Goal: Complete application form: Complete application form

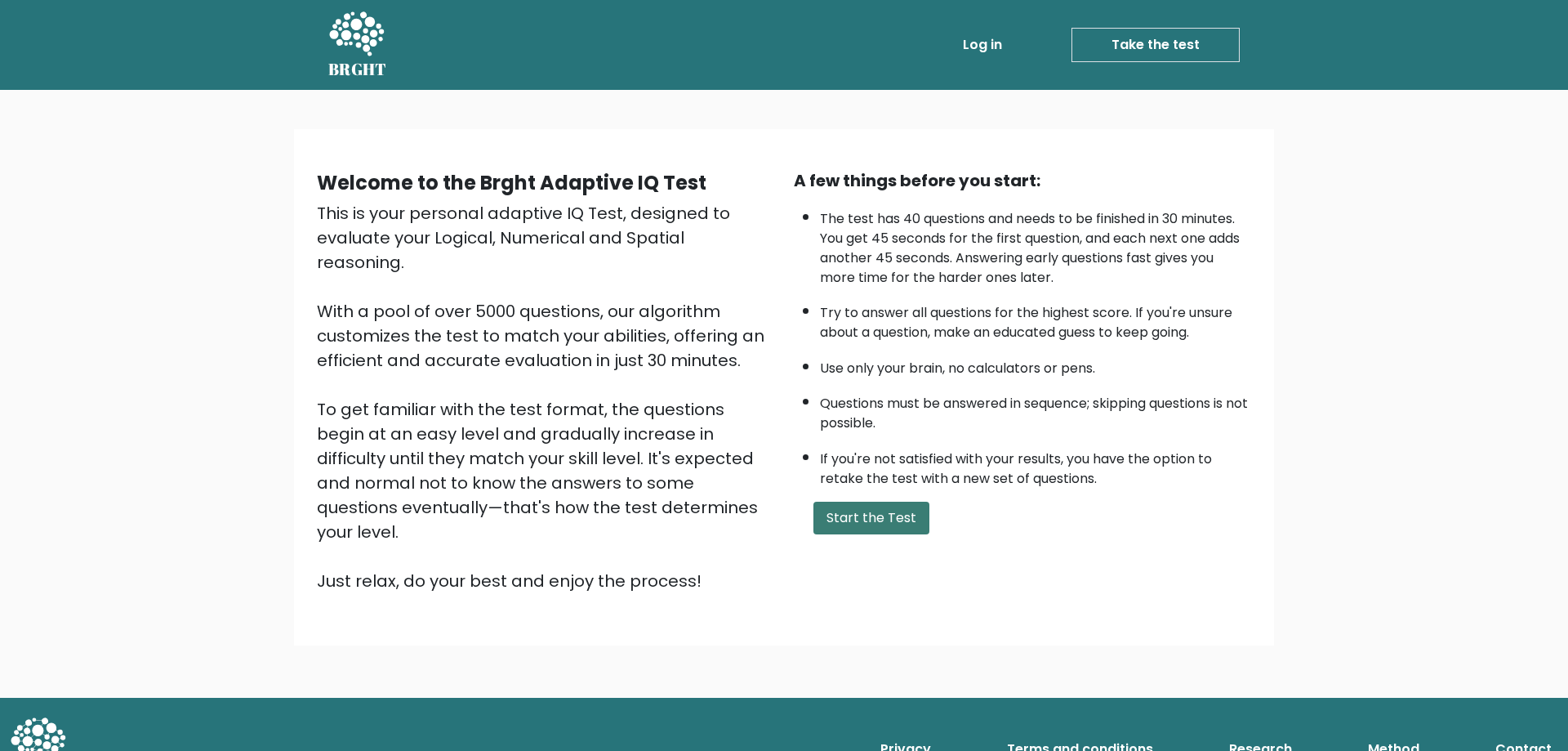
click at [883, 505] on button "Start the Test" at bounding box center [872, 518] width 116 height 32
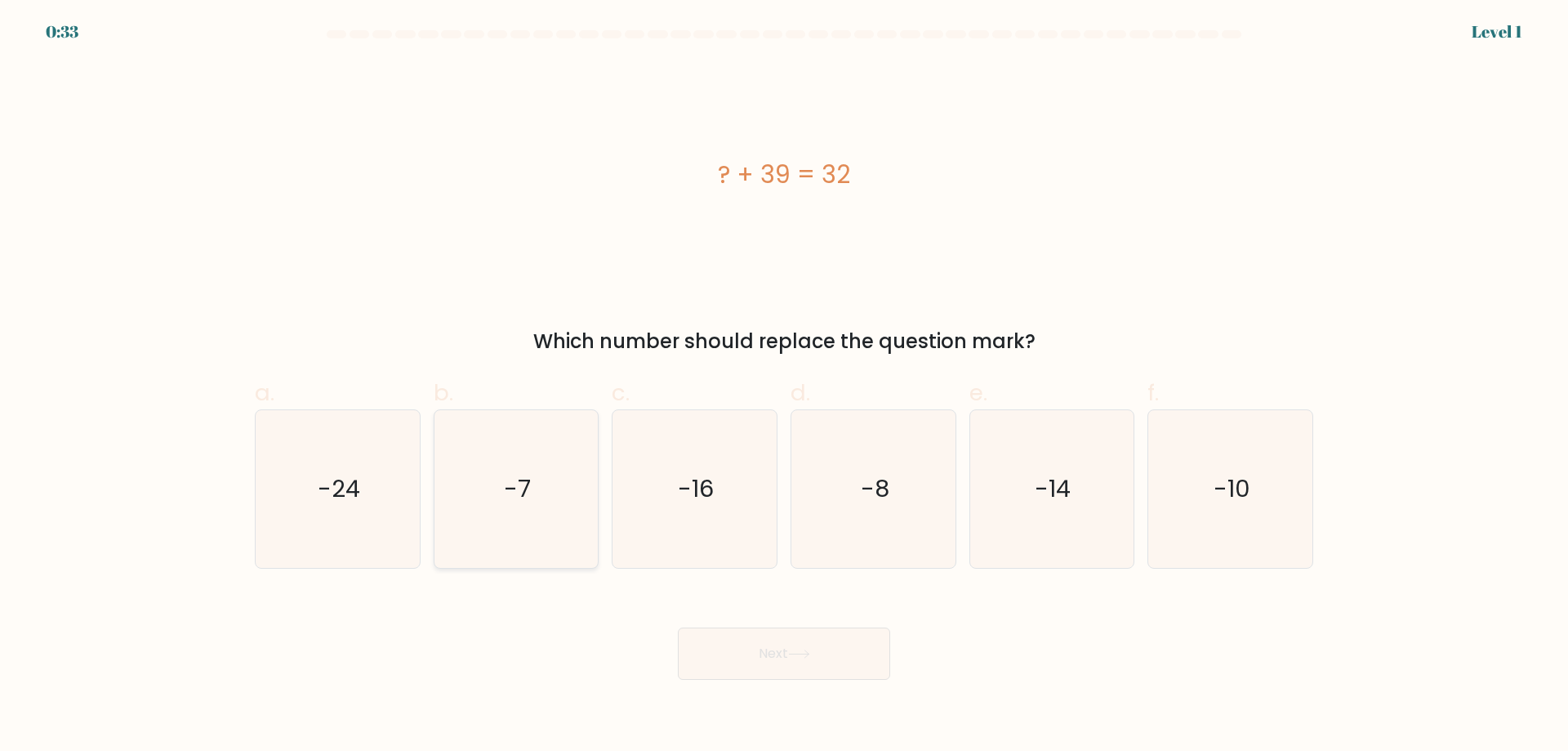
click at [487, 538] on icon "-7" at bounding box center [515, 489] width 158 height 158
click at [784, 386] on input "b. -7" at bounding box center [784, 382] width 1 height 11
radio input "true"
click at [834, 642] on button "Next" at bounding box center [784, 654] width 212 height 52
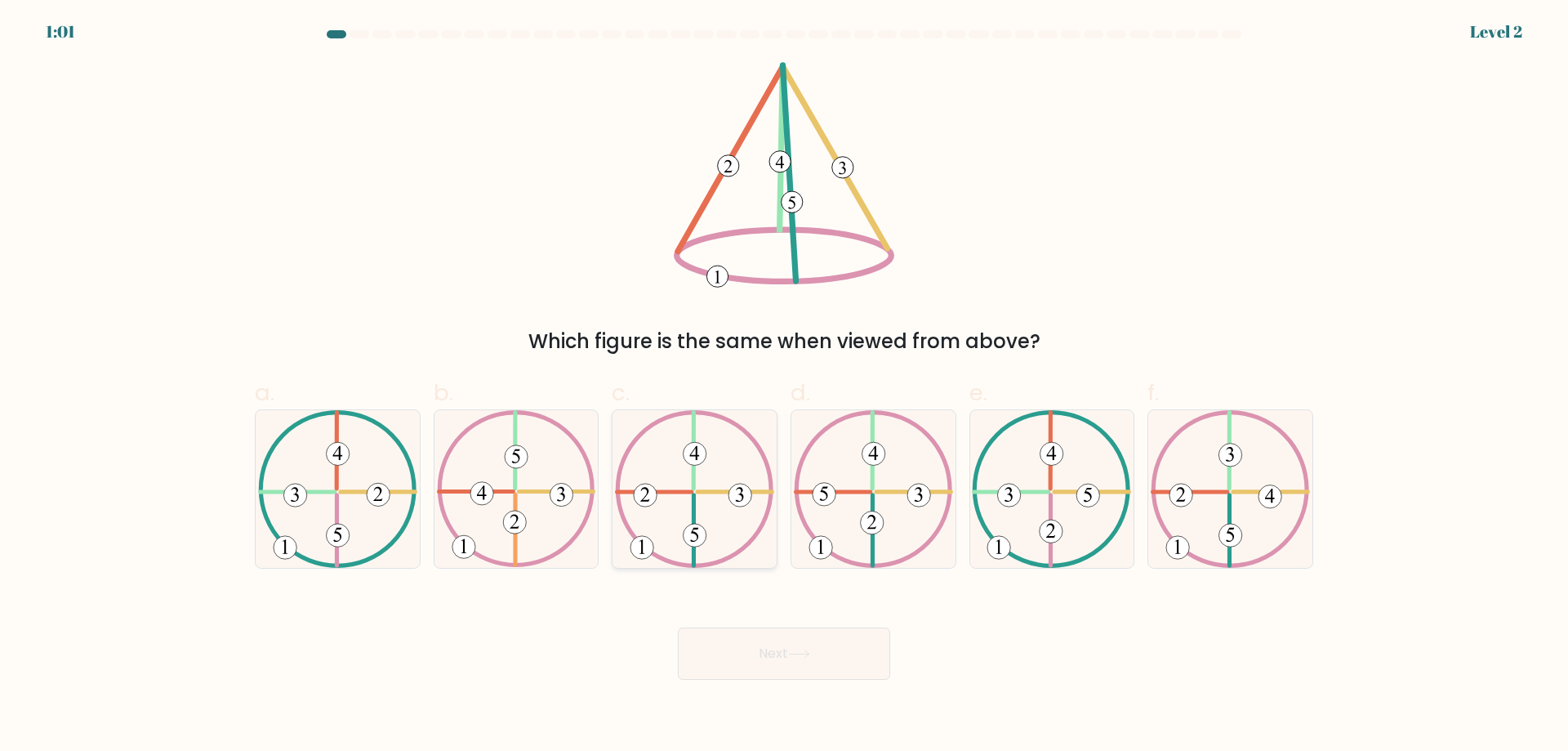
click at [699, 487] on icon at bounding box center [695, 489] width 160 height 158
click at [784, 386] on input "c." at bounding box center [784, 382] width 1 height 11
radio input "true"
click at [783, 652] on button "Next" at bounding box center [784, 654] width 212 height 52
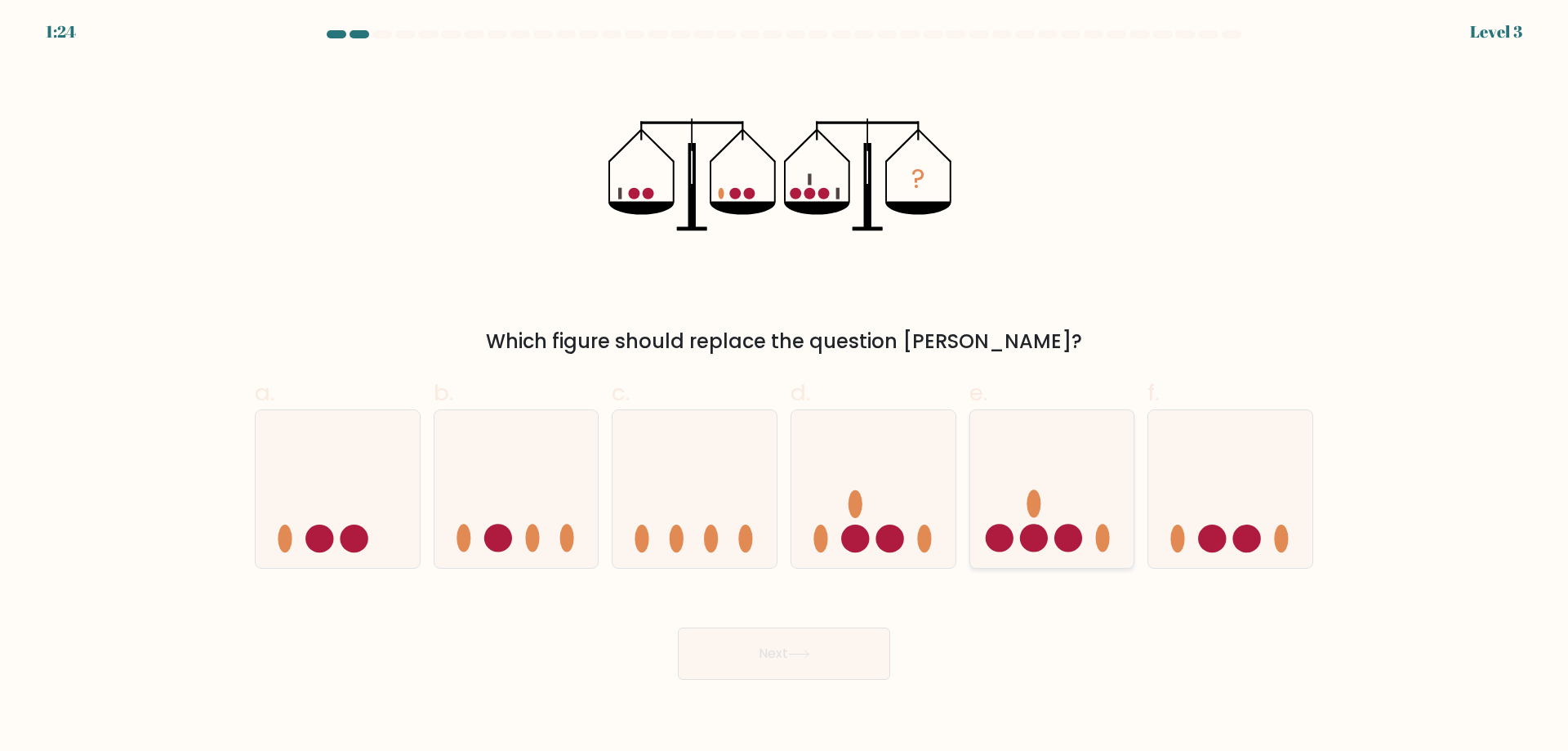
click at [1091, 525] on icon at bounding box center [1053, 488] width 164 height 135
click at [785, 386] on input "e." at bounding box center [784, 382] width 1 height 11
radio input "true"
click at [790, 664] on button "Next" at bounding box center [784, 654] width 212 height 52
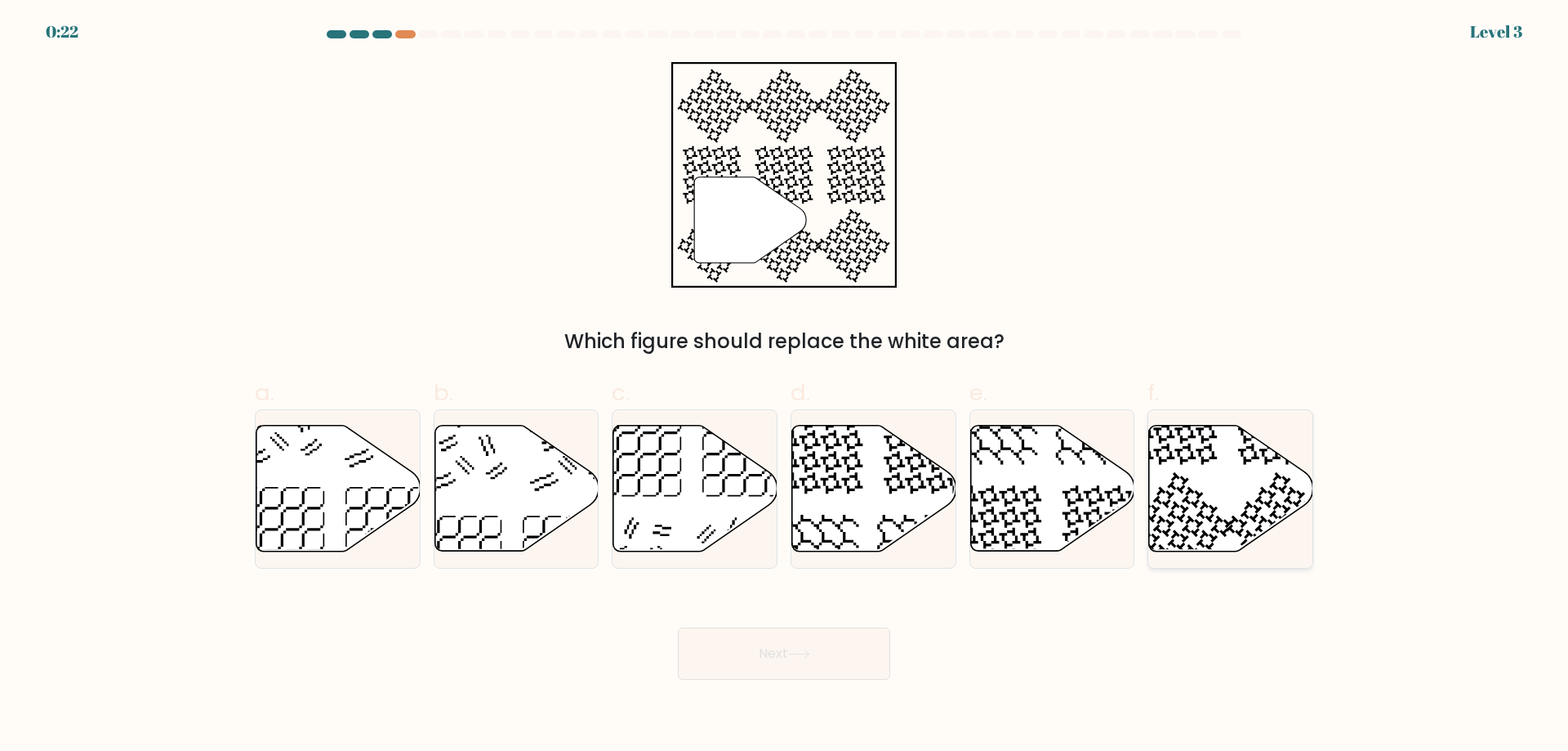
click at [1232, 483] on icon at bounding box center [1231, 488] width 164 height 125
click at [785, 386] on input "f." at bounding box center [784, 382] width 1 height 11
radio input "true"
click at [797, 647] on button "Next" at bounding box center [784, 654] width 212 height 52
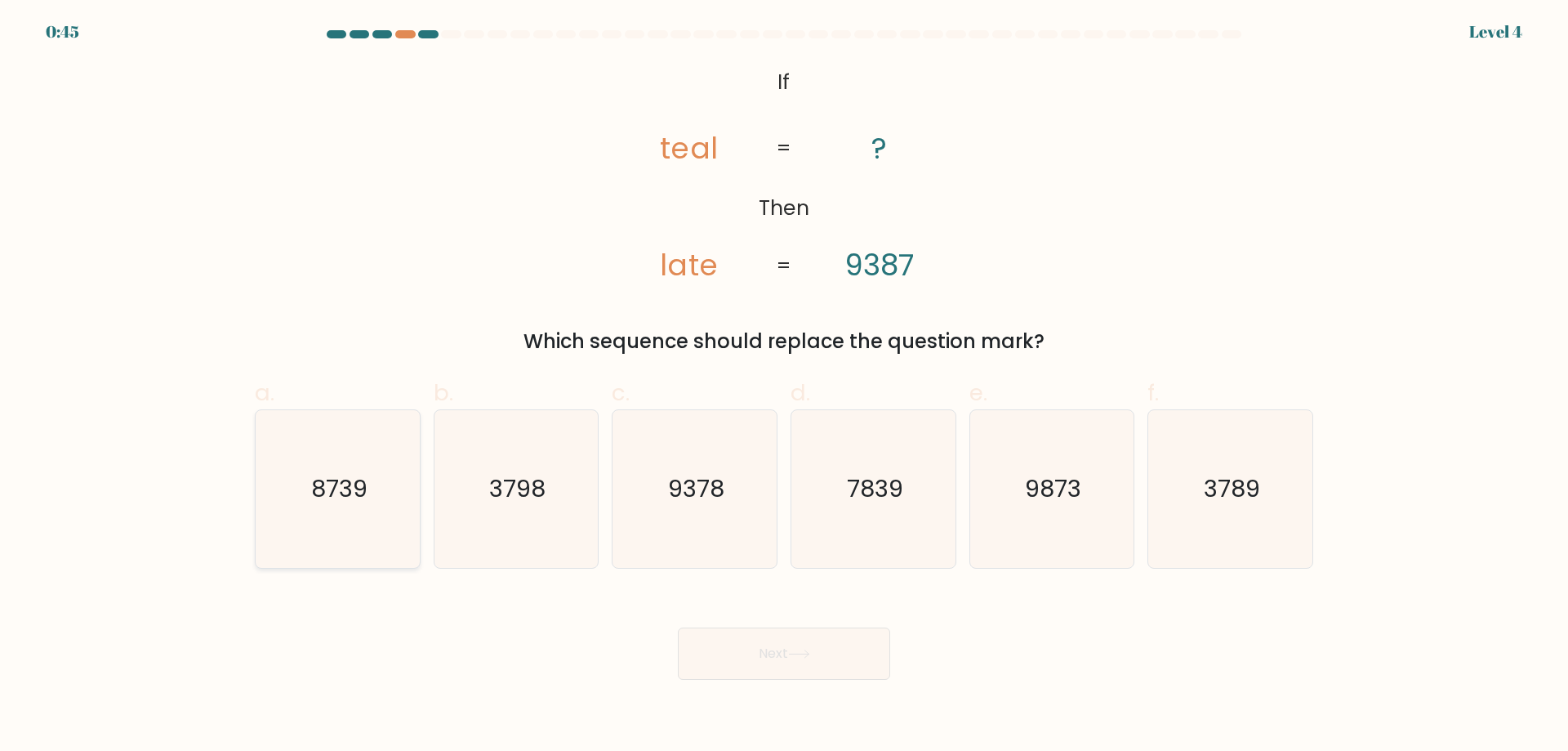
click at [341, 498] on text "8739" at bounding box center [339, 488] width 56 height 32
click at [784, 386] on input "a. 8739" at bounding box center [784, 382] width 1 height 11
radio input "true"
click at [818, 654] on button "Next" at bounding box center [784, 654] width 212 height 52
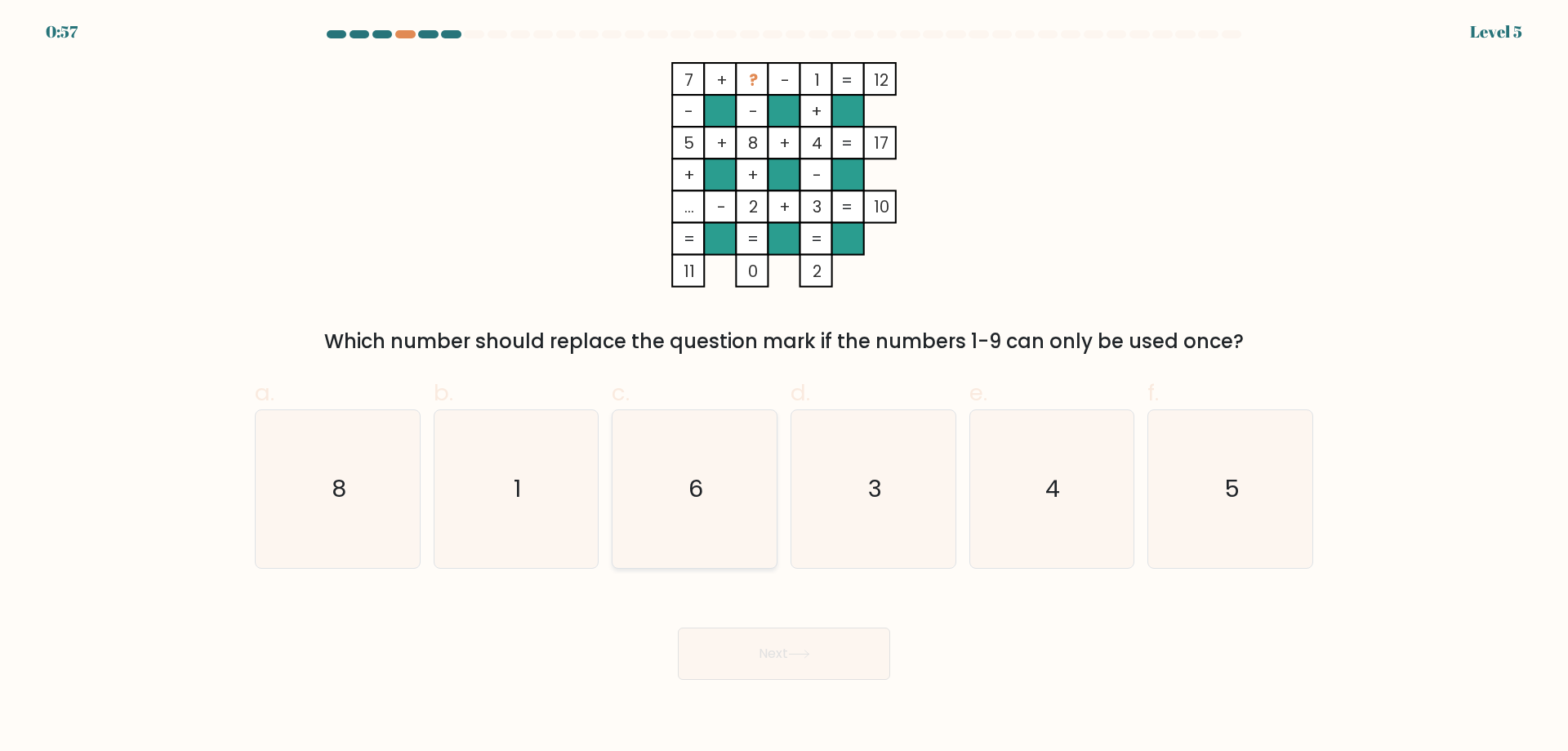
click at [705, 511] on icon "6" at bounding box center [695, 489] width 158 height 158
click at [784, 386] on input "c. 6" at bounding box center [784, 382] width 1 height 11
radio input "true"
click at [770, 656] on button "Next" at bounding box center [784, 654] width 212 height 52
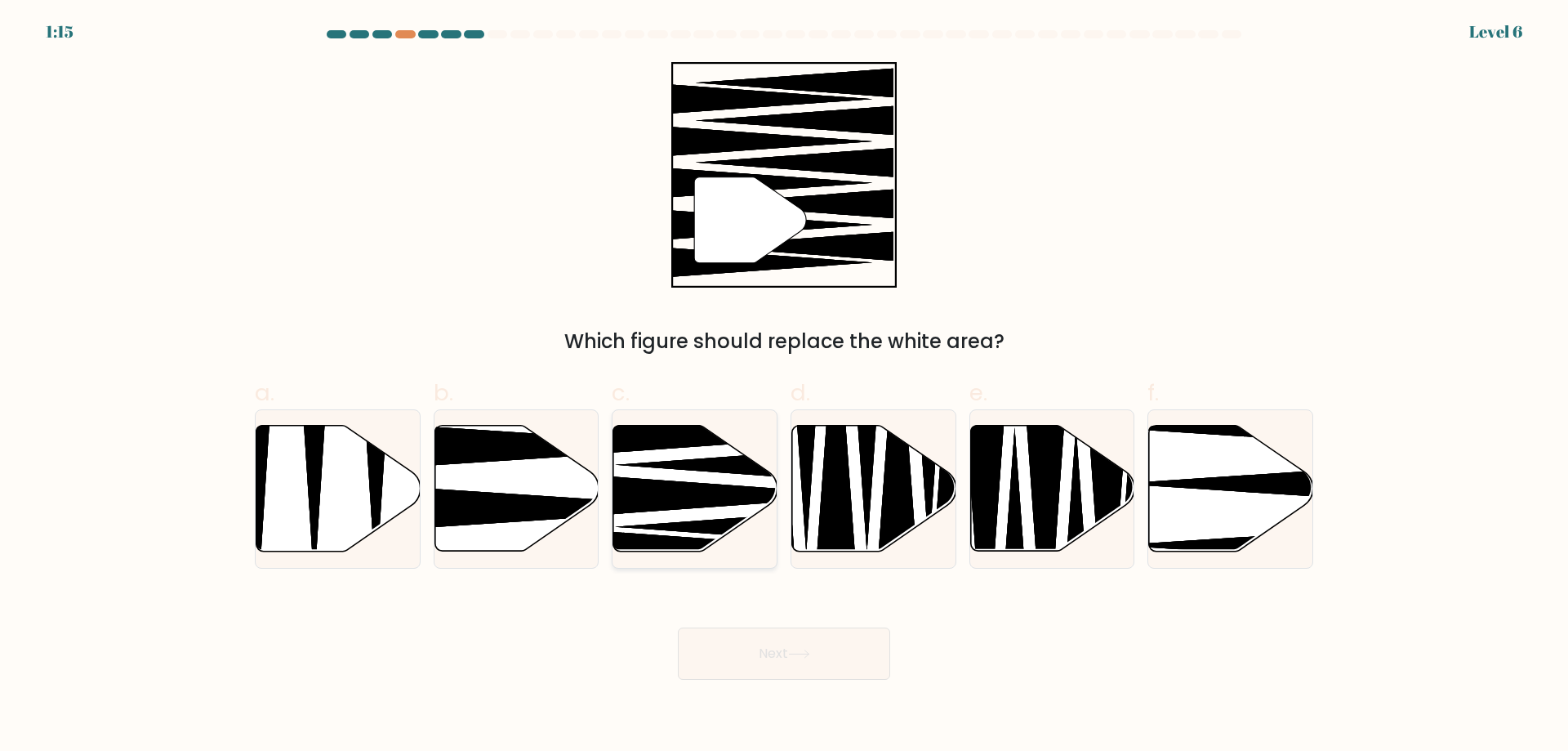
click at [662, 470] on icon at bounding box center [696, 488] width 164 height 125
click at [784, 386] on input "c." at bounding box center [784, 382] width 1 height 11
radio input "true"
click at [808, 643] on button "Next" at bounding box center [784, 654] width 212 height 52
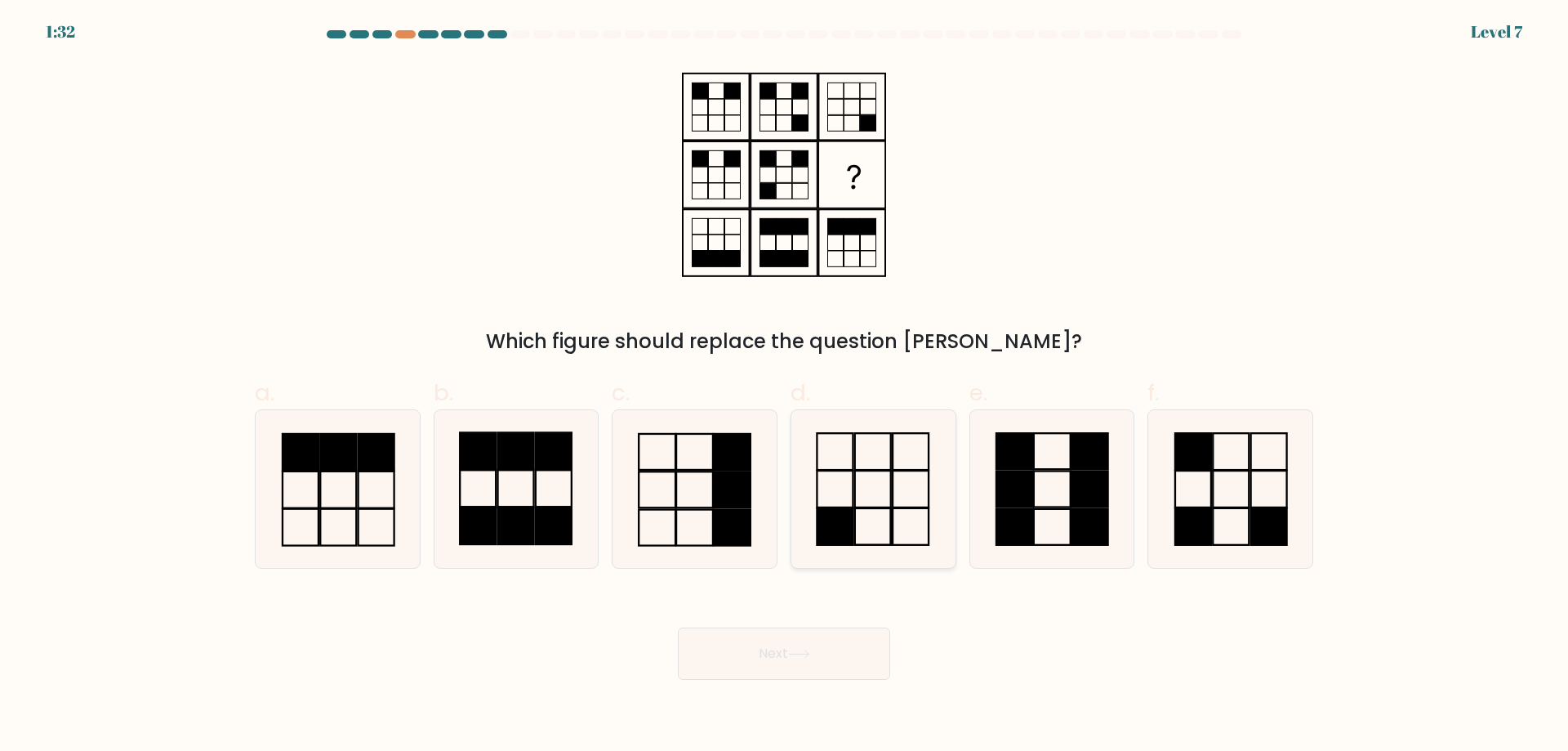
click at [859, 531] on icon at bounding box center [873, 489] width 158 height 158
click at [785, 386] on input "d." at bounding box center [784, 382] width 1 height 11
radio input "true"
click at [832, 651] on button "Next" at bounding box center [784, 654] width 212 height 52
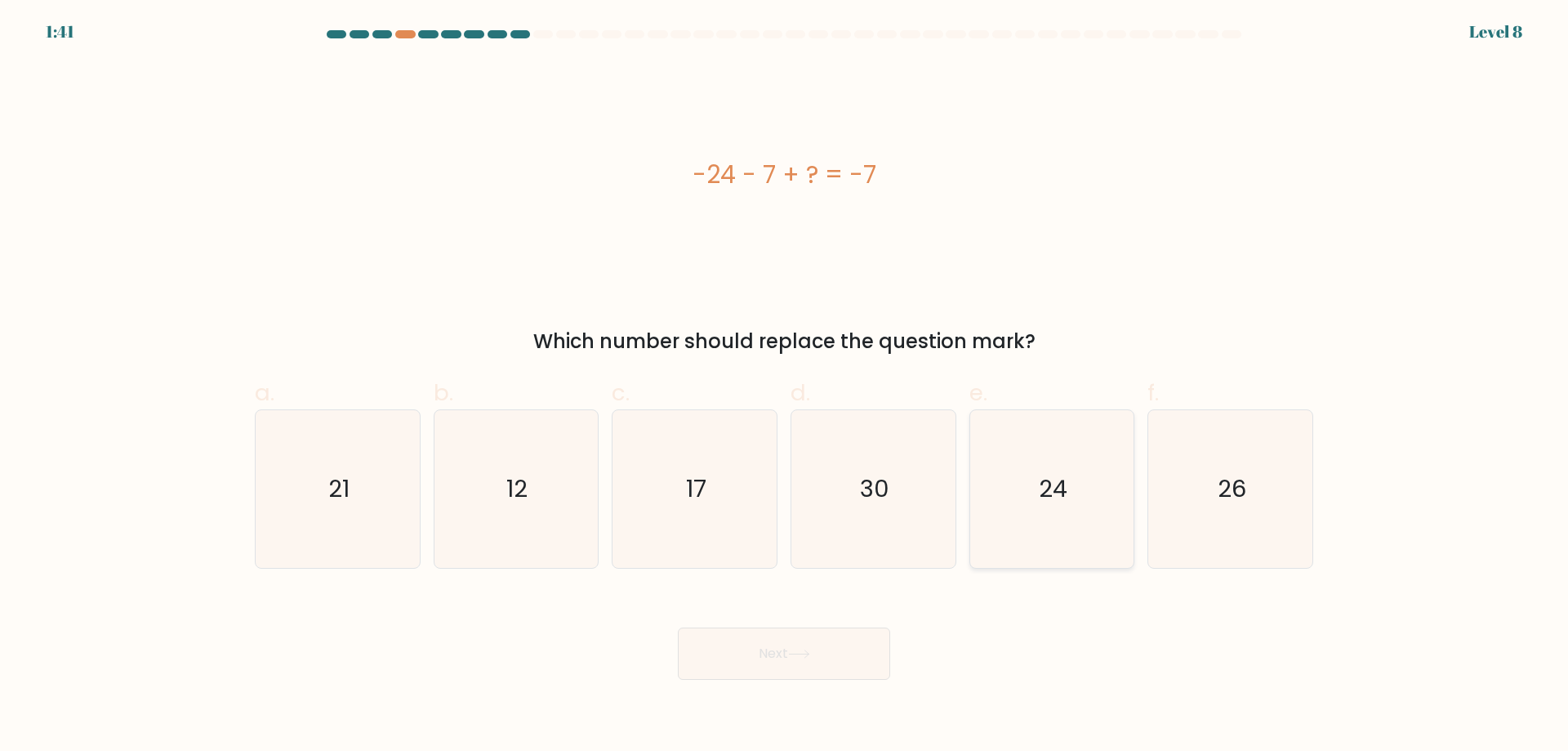
click at [1091, 462] on icon "24" at bounding box center [1051, 489] width 158 height 158
click at [785, 386] on input "e. 24" at bounding box center [784, 382] width 1 height 11
radio input "true"
click at [807, 696] on body "1:36 Level 8 a." at bounding box center [784, 376] width 1568 height 751
click at [822, 664] on button "Next" at bounding box center [784, 654] width 212 height 52
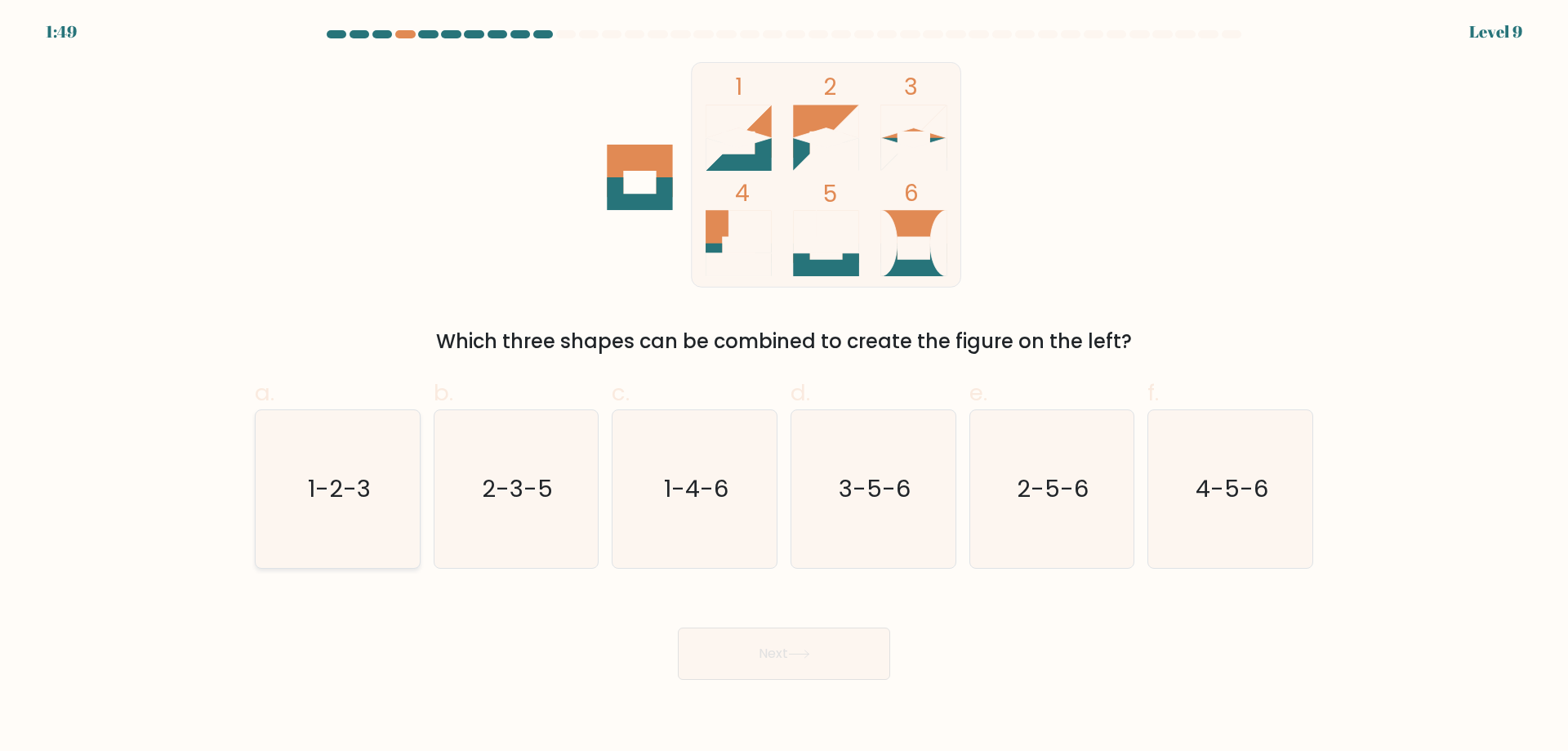
click at [364, 487] on text "1-2-3" at bounding box center [339, 488] width 63 height 32
click at [784, 386] on input "a. 1-2-3" at bounding box center [784, 382] width 1 height 11
radio input "true"
click at [792, 661] on button "Next" at bounding box center [784, 654] width 212 height 52
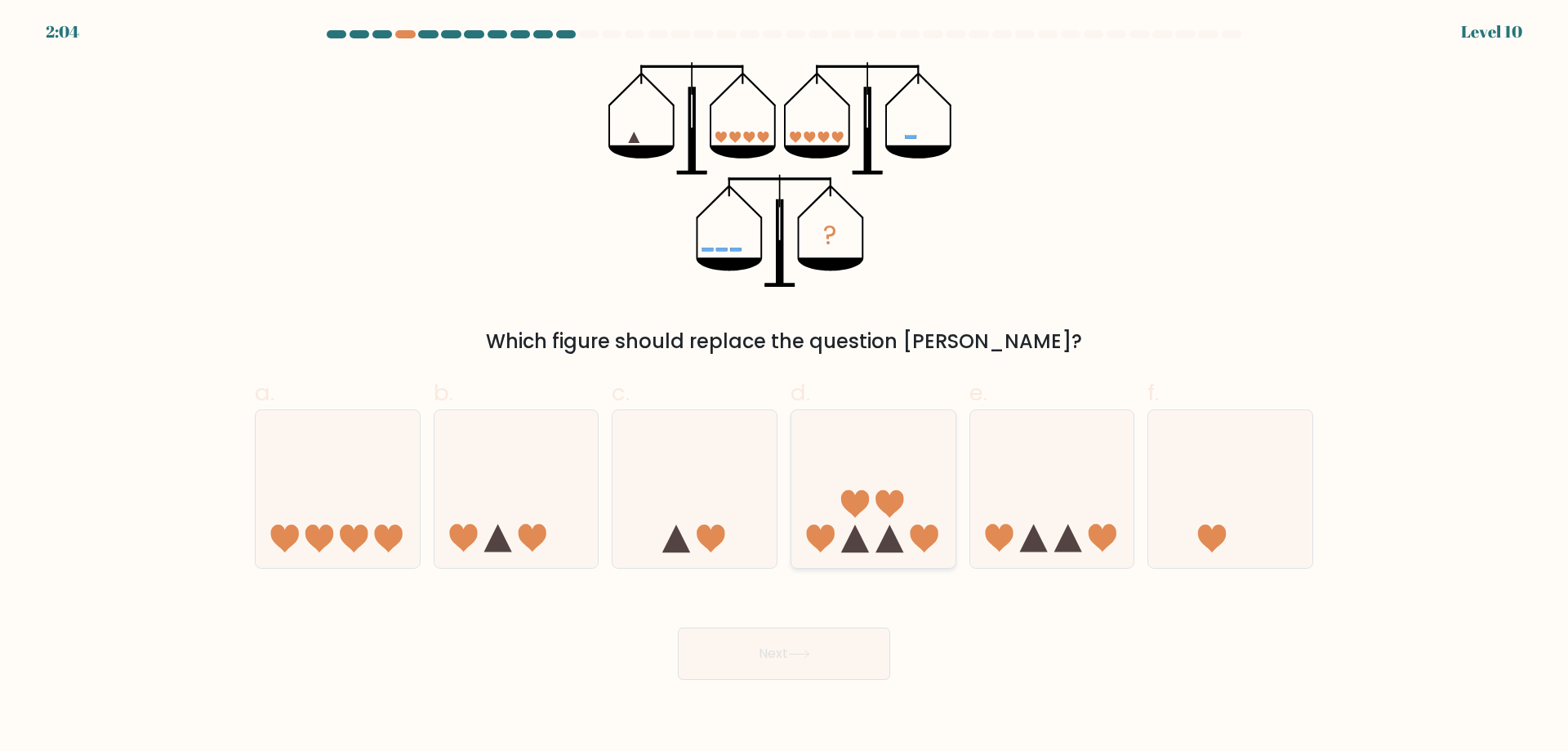
click at [891, 522] on icon at bounding box center [873, 488] width 164 height 135
click at [785, 386] on input "d." at bounding box center [784, 382] width 1 height 11
radio input "true"
click at [835, 653] on button "Next" at bounding box center [784, 654] width 212 height 52
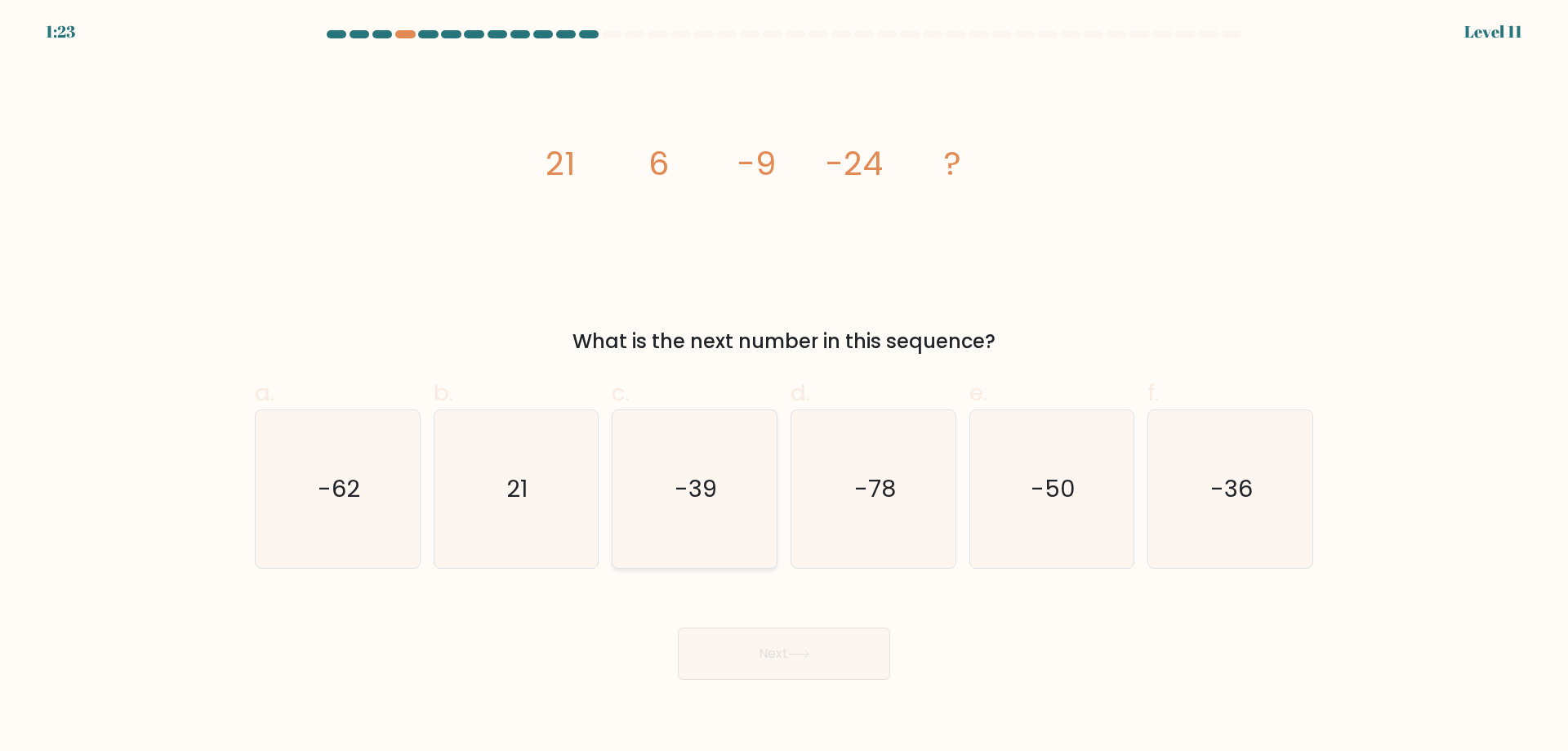
click at [725, 490] on icon "-39" at bounding box center [695, 489] width 158 height 158
click at [784, 386] on input "c. -39" at bounding box center [784, 382] width 1 height 11
radio input "true"
click at [752, 654] on button "Next" at bounding box center [784, 654] width 212 height 52
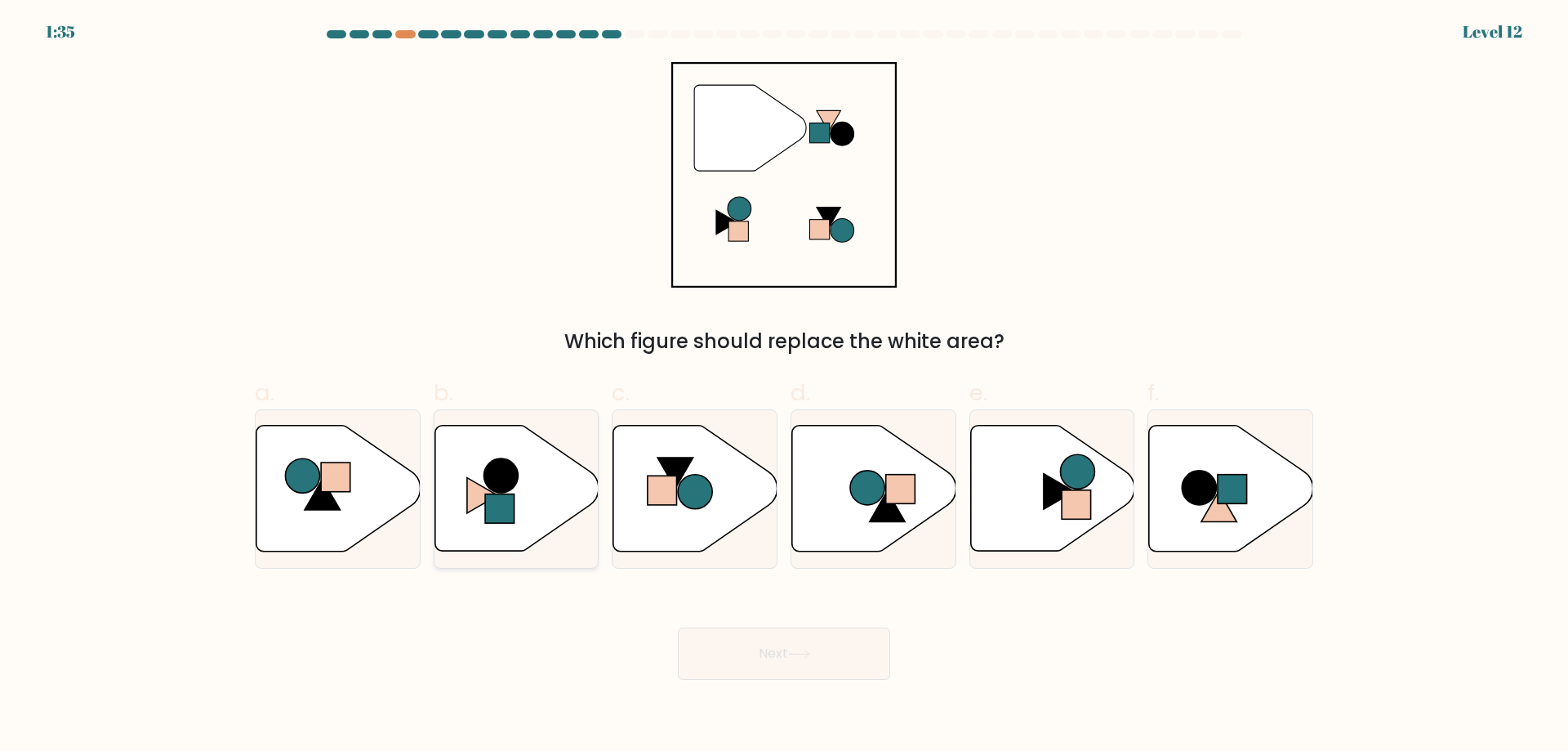
click at [522, 483] on icon at bounding box center [517, 488] width 164 height 125
click at [784, 386] on input "b." at bounding box center [784, 382] width 1 height 11
radio input "true"
click at [831, 673] on button "Next" at bounding box center [784, 654] width 212 height 52
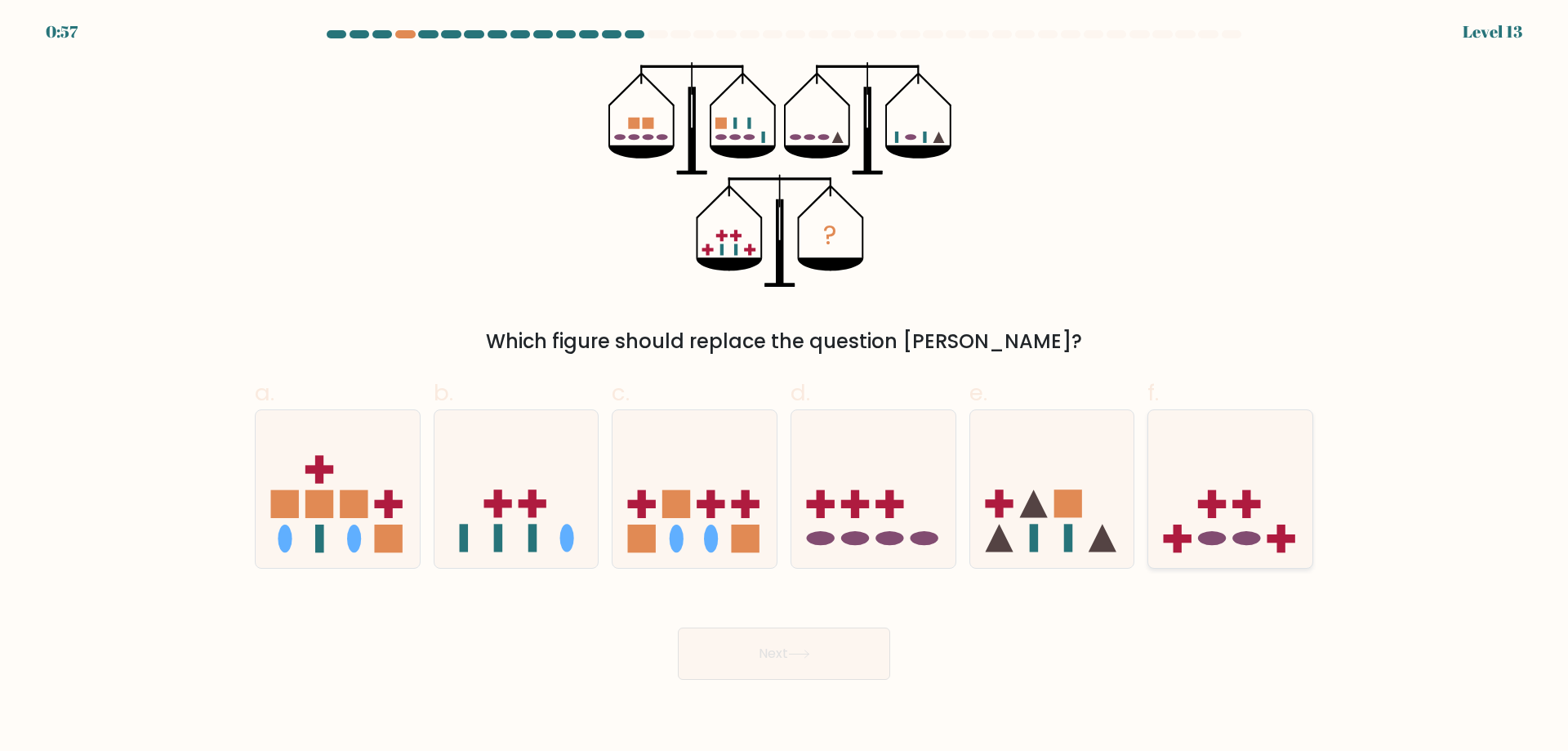
click at [1217, 558] on div at bounding box center [1231, 489] width 166 height 160
click at [785, 386] on input "f." at bounding box center [784, 382] width 1 height 11
radio input "true"
click at [724, 643] on button "Next" at bounding box center [784, 654] width 212 height 52
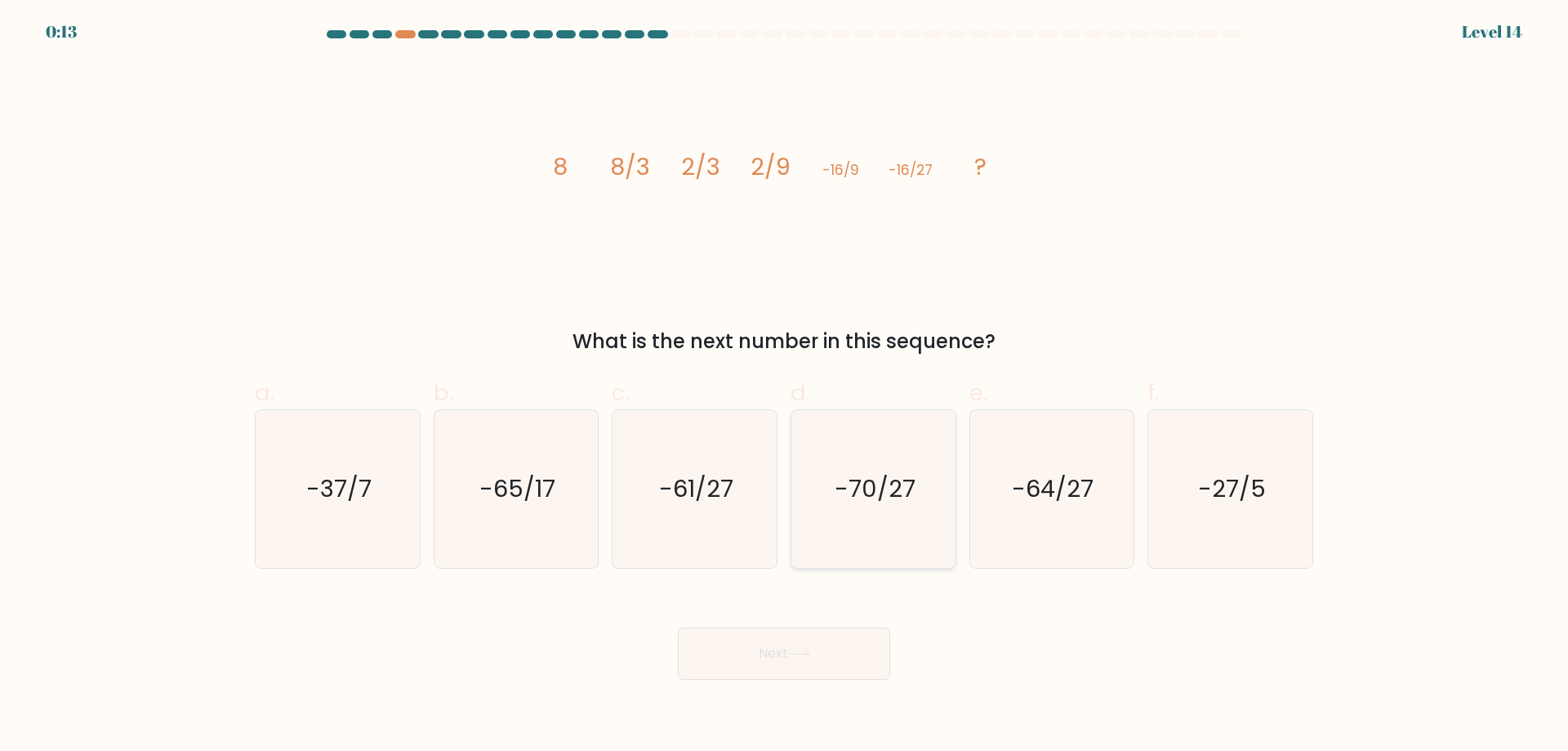
click at [865, 486] on text "-70/27" at bounding box center [875, 488] width 81 height 32
click at [785, 386] on input "d. -70/27" at bounding box center [784, 382] width 1 height 11
radio input "true"
click at [851, 658] on button "Next" at bounding box center [784, 654] width 212 height 52
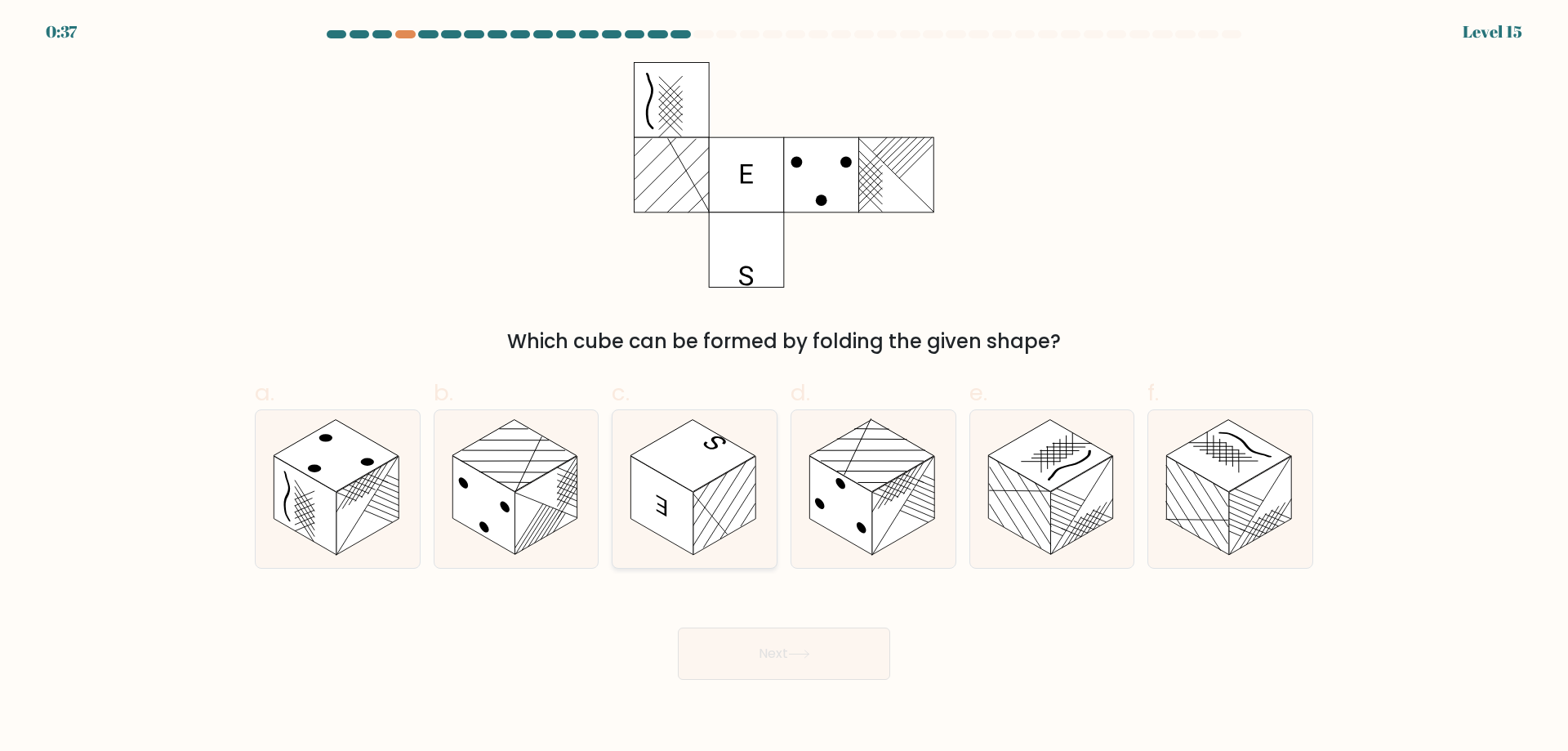
click at [710, 493] on rect at bounding box center [724, 505] width 62 height 99
click at [784, 386] on input "c." at bounding box center [784, 382] width 1 height 11
radio input "true"
click at [798, 651] on icon at bounding box center [799, 654] width 22 height 9
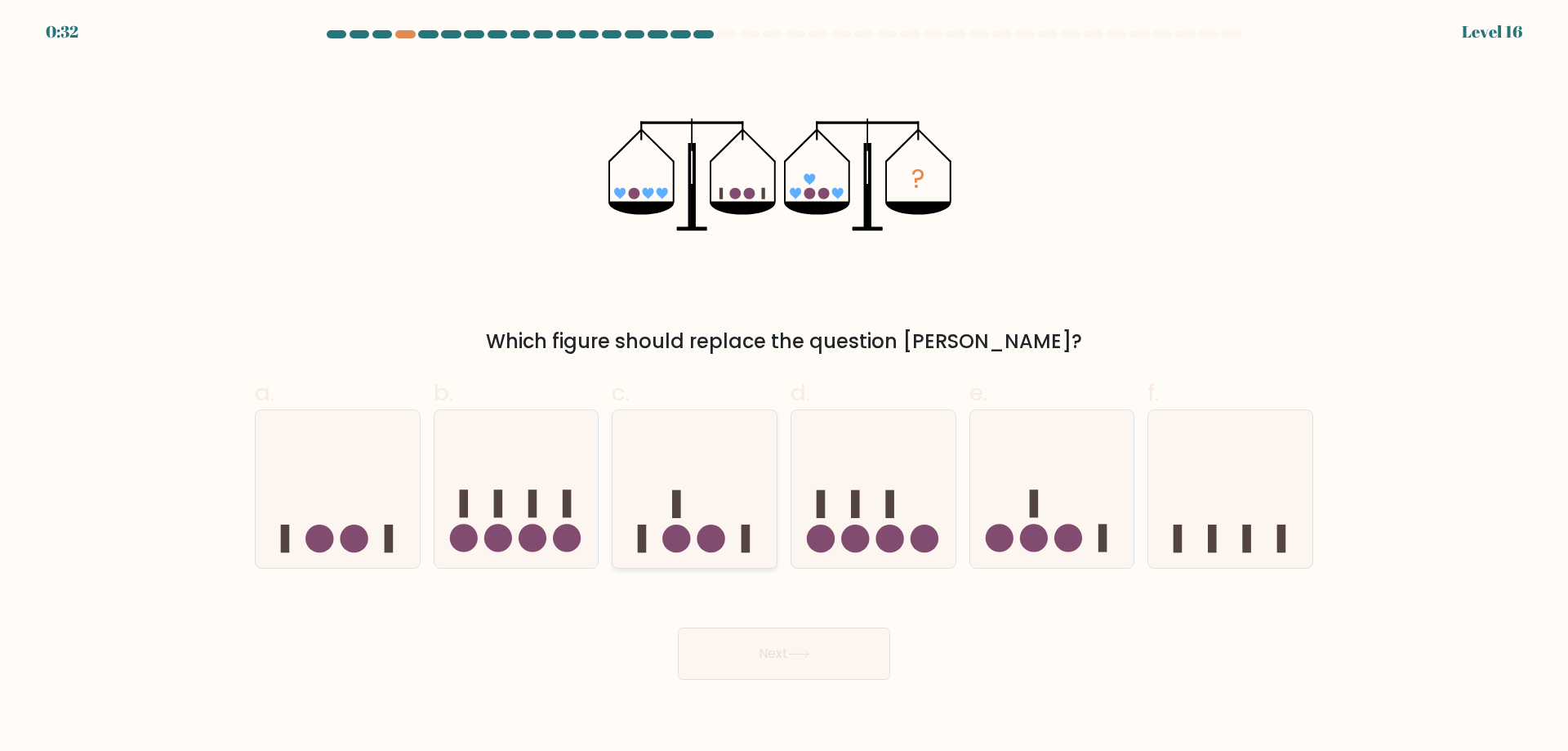
click at [719, 480] on icon at bounding box center [695, 488] width 164 height 135
click at [784, 386] on input "c." at bounding box center [784, 382] width 1 height 11
radio input "true"
click at [814, 639] on button "Next" at bounding box center [784, 654] width 212 height 52
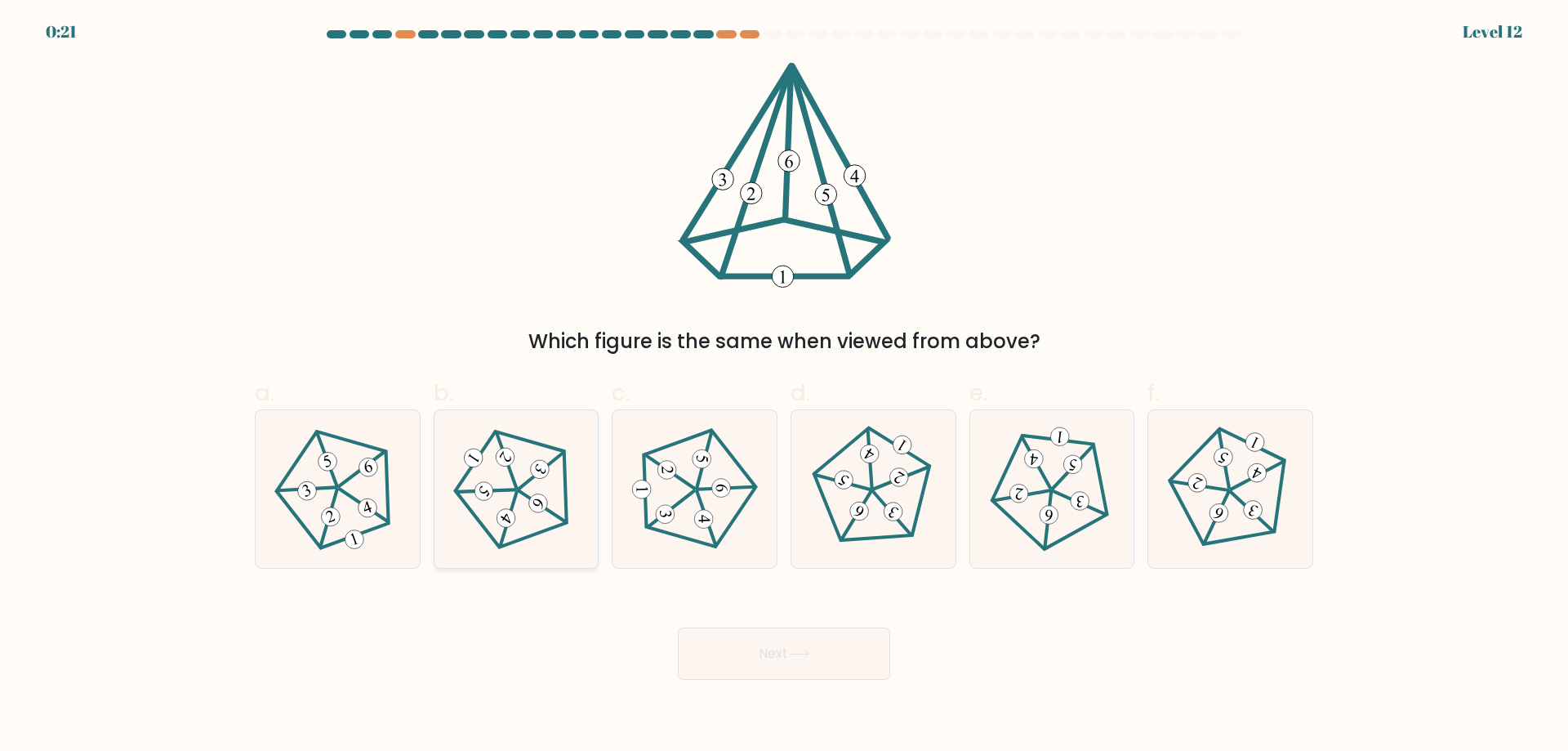
click at [540, 499] on 152 at bounding box center [538, 504] width 25 height 25
click at [784, 386] on input "b." at bounding box center [784, 382] width 1 height 11
radio input "true"
click at [732, 647] on button "Next" at bounding box center [784, 654] width 212 height 52
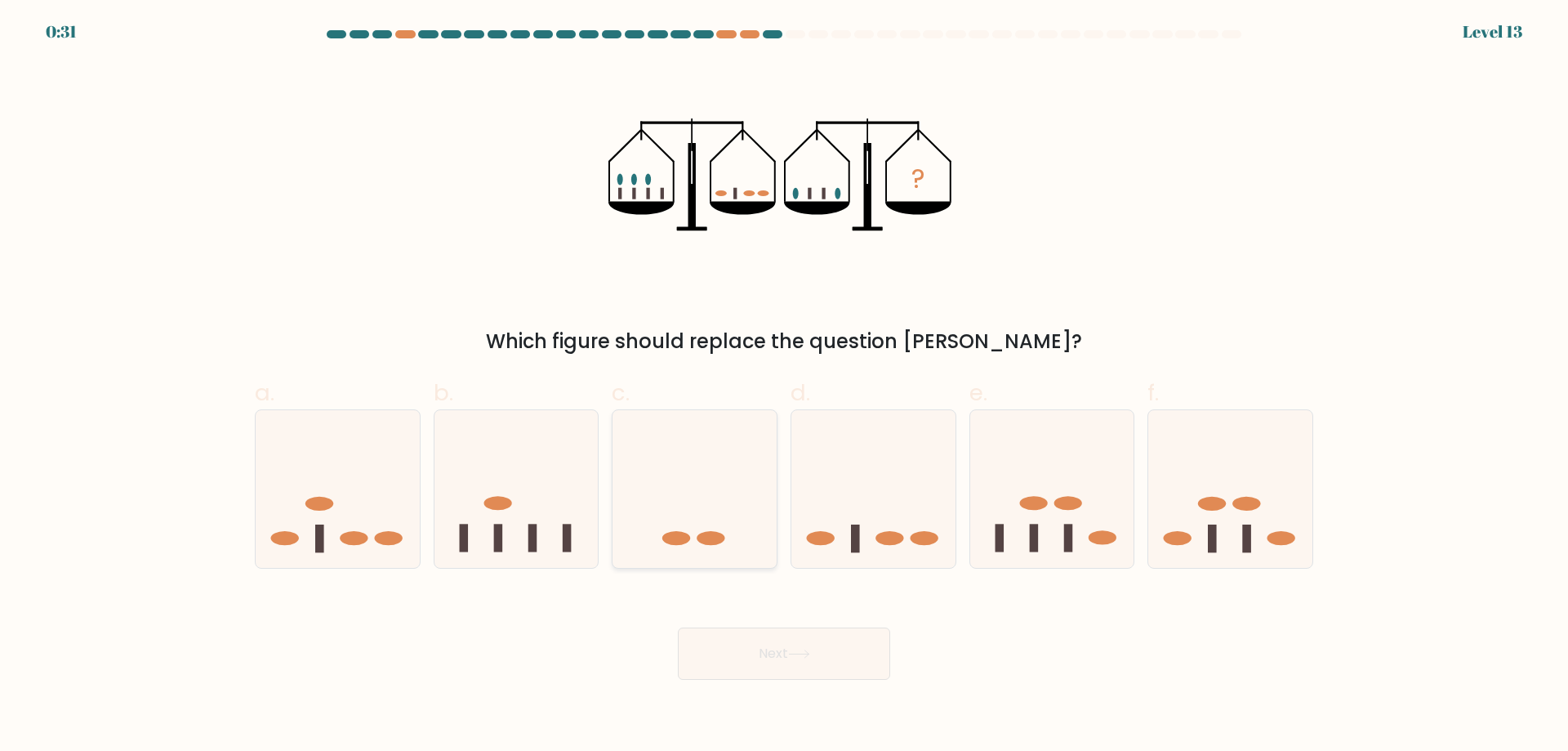
click at [720, 456] on icon at bounding box center [695, 488] width 164 height 135
click at [784, 386] on input "c." at bounding box center [784, 382] width 1 height 11
radio input "true"
click at [780, 662] on button "Next" at bounding box center [784, 654] width 212 height 52
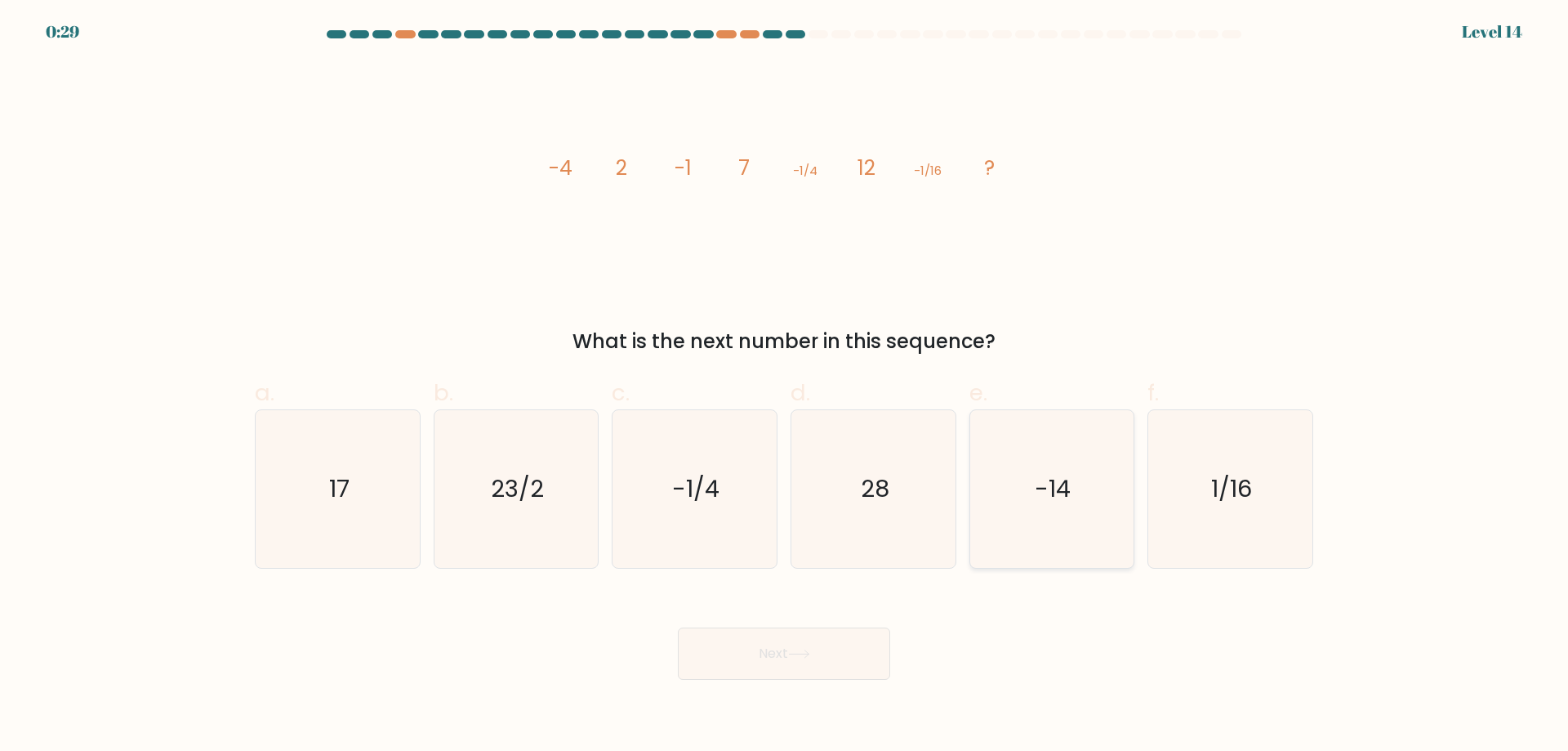
click at [1070, 489] on text "-14" at bounding box center [1054, 488] width 36 height 32
click at [785, 386] on input "e. -14" at bounding box center [784, 382] width 1 height 11
radio input "true"
click at [738, 652] on button "Next" at bounding box center [784, 654] width 212 height 52
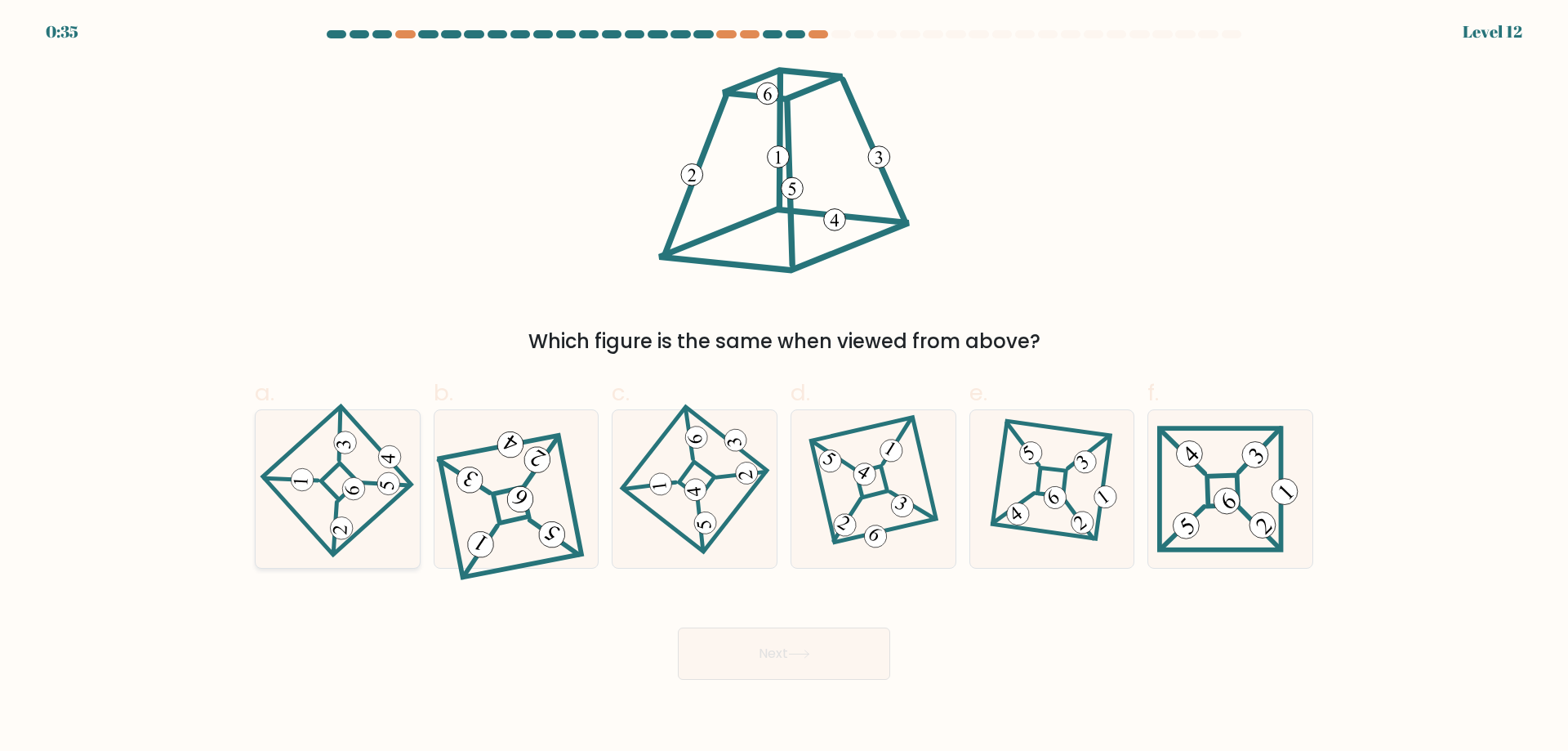
click at [329, 500] on icon at bounding box center [337, 488] width 109 height 125
click at [784, 386] on input "a." at bounding box center [784, 382] width 1 height 11
radio input "true"
click at [799, 635] on button "Next" at bounding box center [784, 654] width 212 height 52
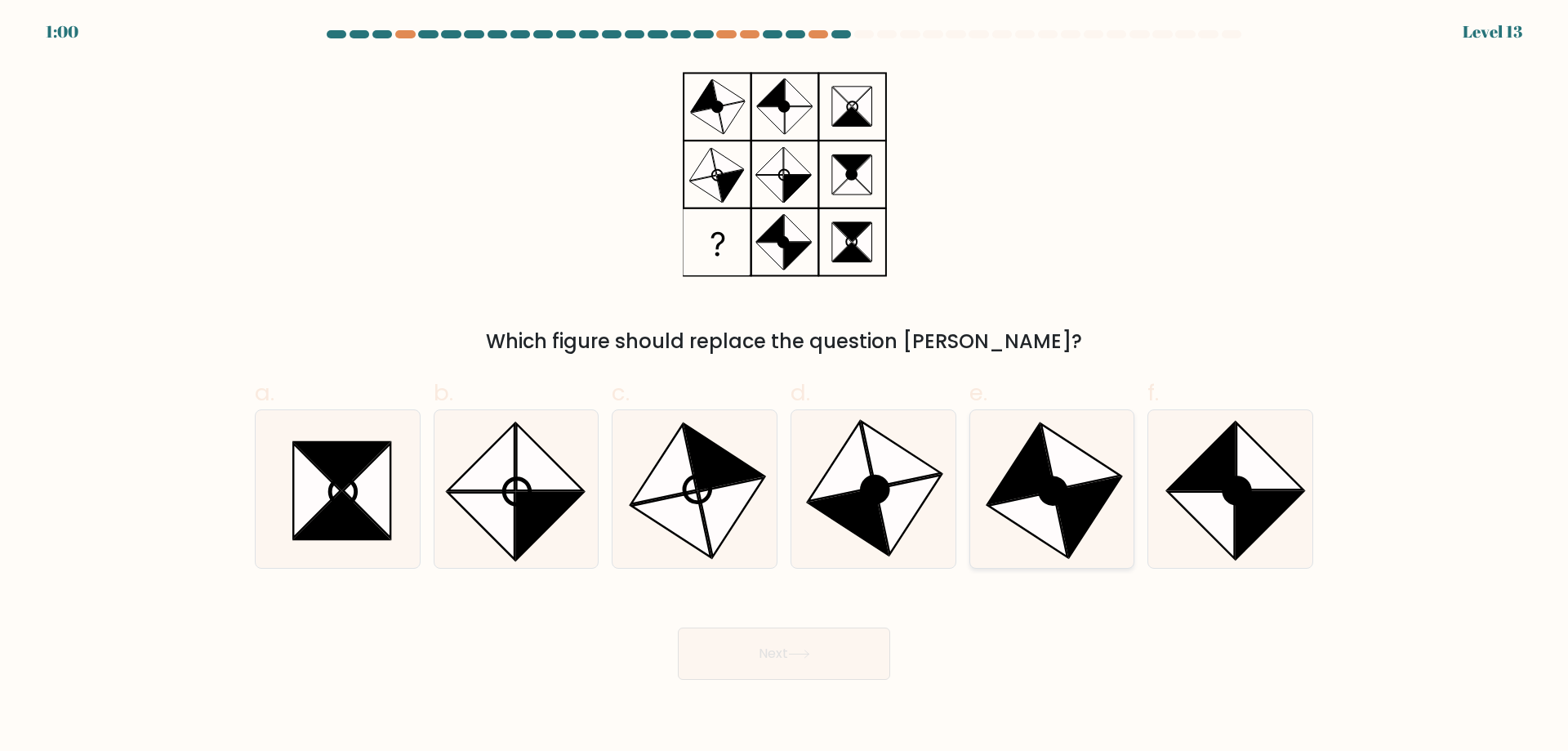
click at [1065, 504] on icon at bounding box center [1089, 517] width 65 height 79
click at [785, 386] on input "e." at bounding box center [784, 382] width 1 height 11
radio input "true"
click at [747, 667] on button "Next" at bounding box center [784, 654] width 212 height 52
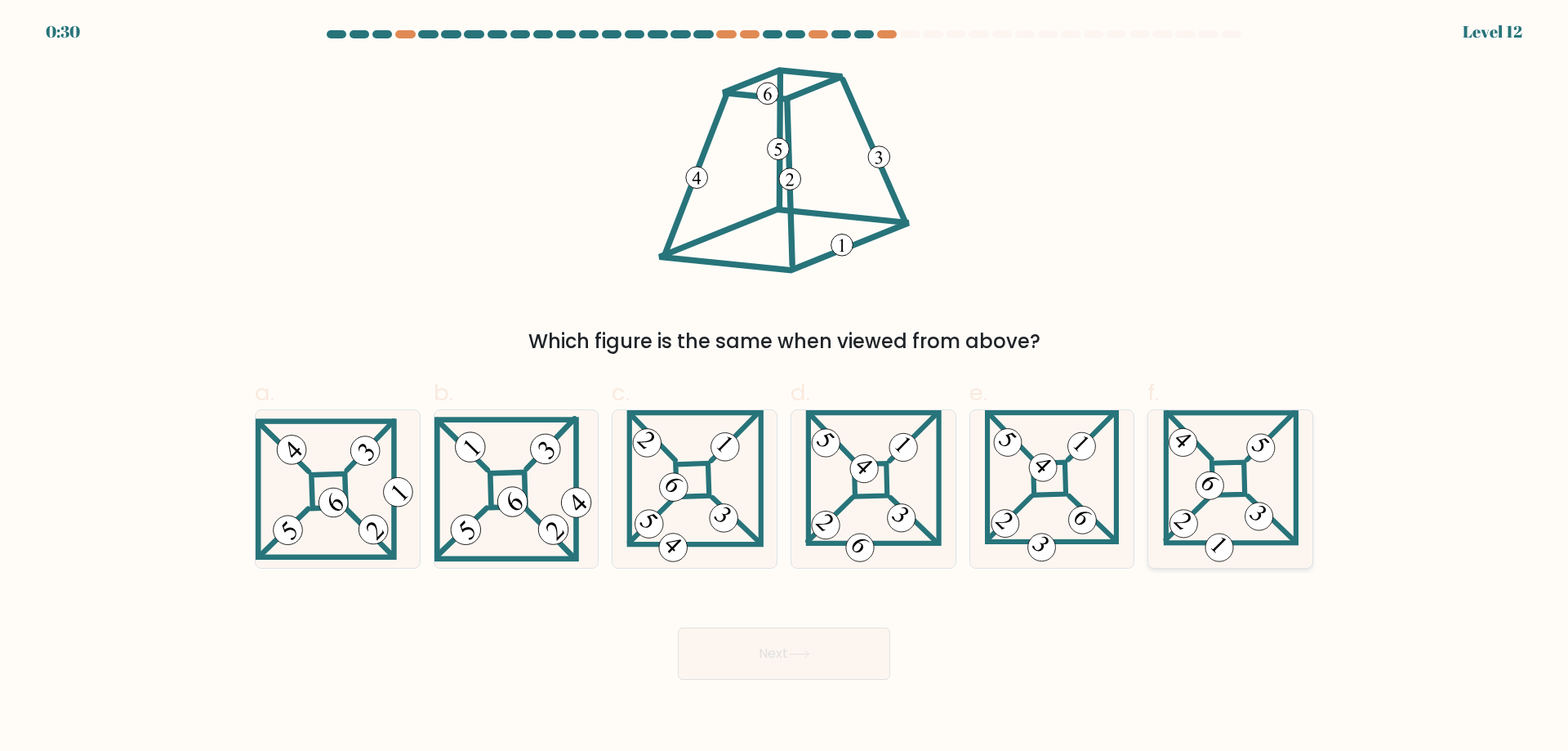
click at [1262, 477] on icon at bounding box center [1231, 489] width 135 height 158
click at [785, 386] on input "f." at bounding box center [784, 382] width 1 height 11
radio input "true"
click at [834, 651] on button "Next" at bounding box center [784, 654] width 212 height 52
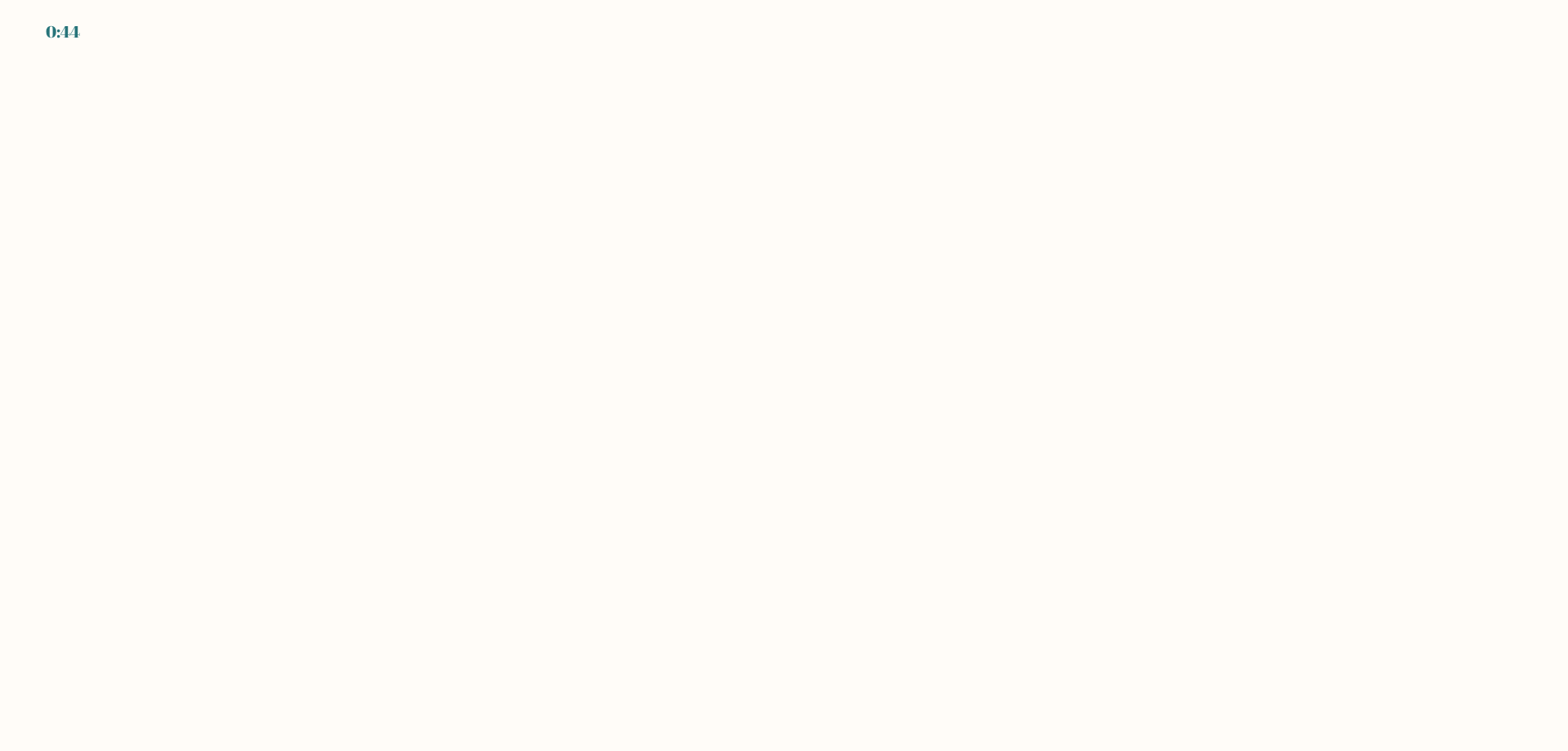
click at [676, 500] on body "0:44" at bounding box center [784, 376] width 1568 height 751
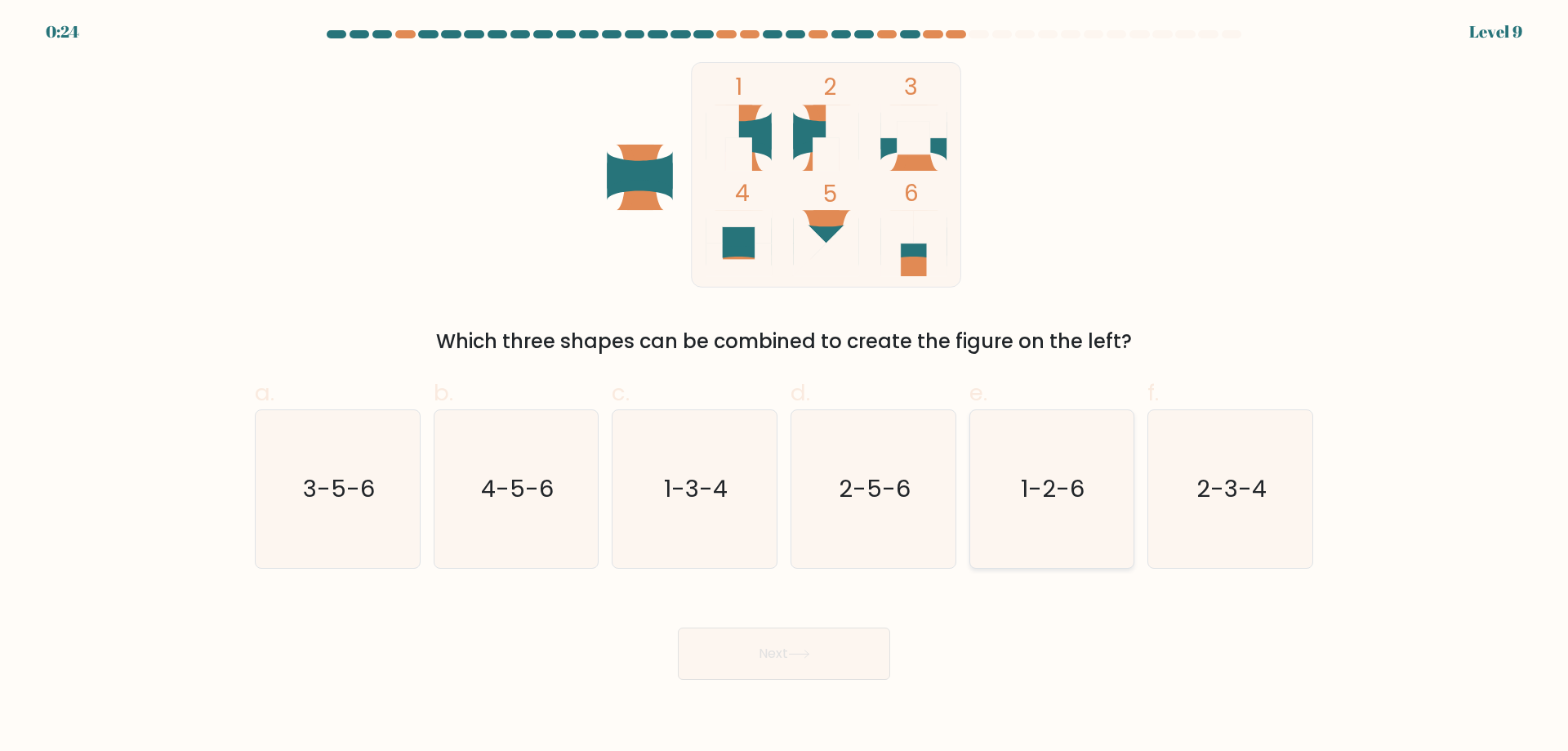
click at [1098, 500] on icon "1-2-6" at bounding box center [1051, 489] width 158 height 158
click at [785, 386] on input "e. 1-2-6" at bounding box center [784, 382] width 1 height 11
radio input "true"
click at [747, 664] on button "Next" at bounding box center [784, 654] width 212 height 52
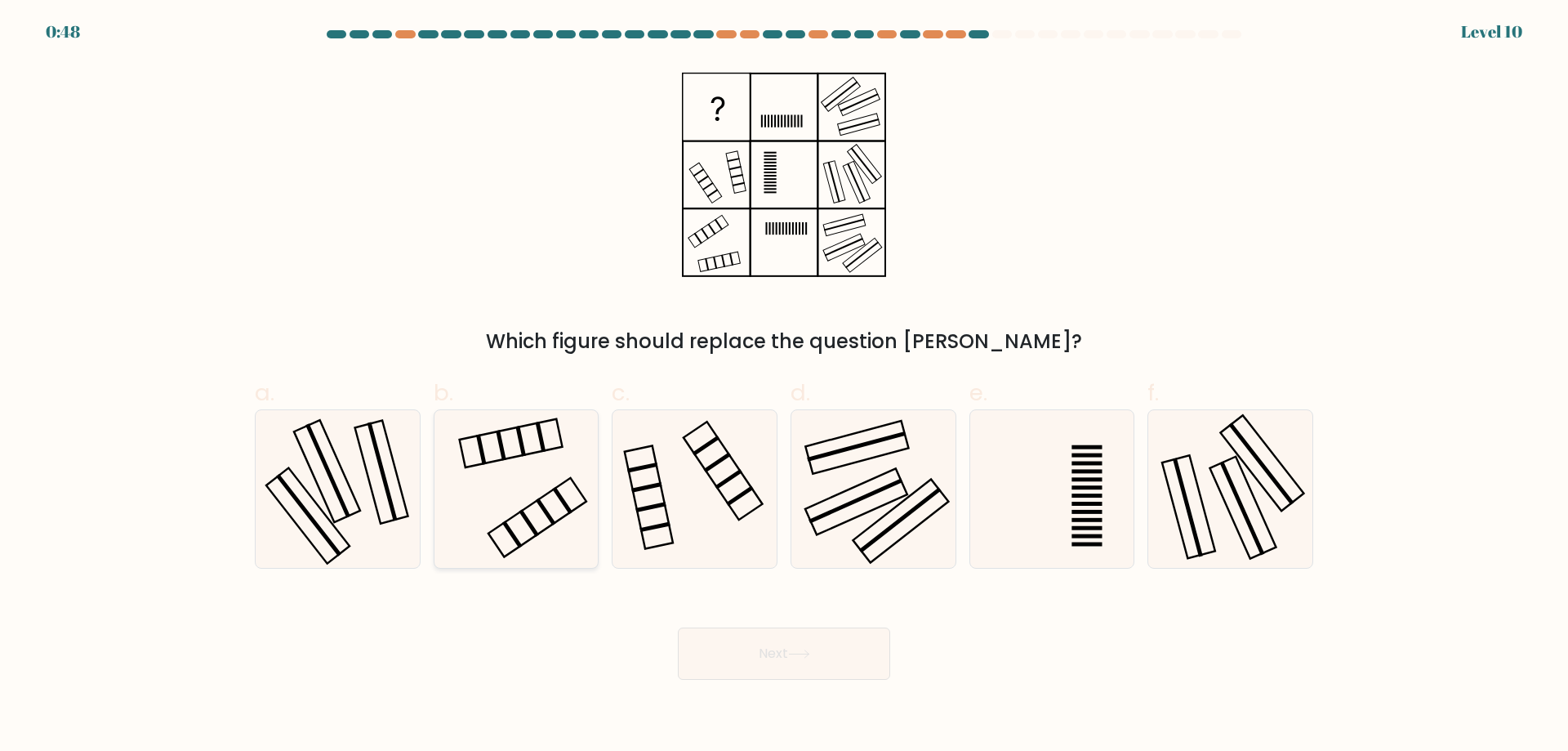
click at [534, 469] on icon at bounding box center [515, 489] width 158 height 158
click at [784, 386] on input "b." at bounding box center [784, 382] width 1 height 11
radio input "true"
click at [820, 662] on button "Next" at bounding box center [784, 654] width 212 height 52
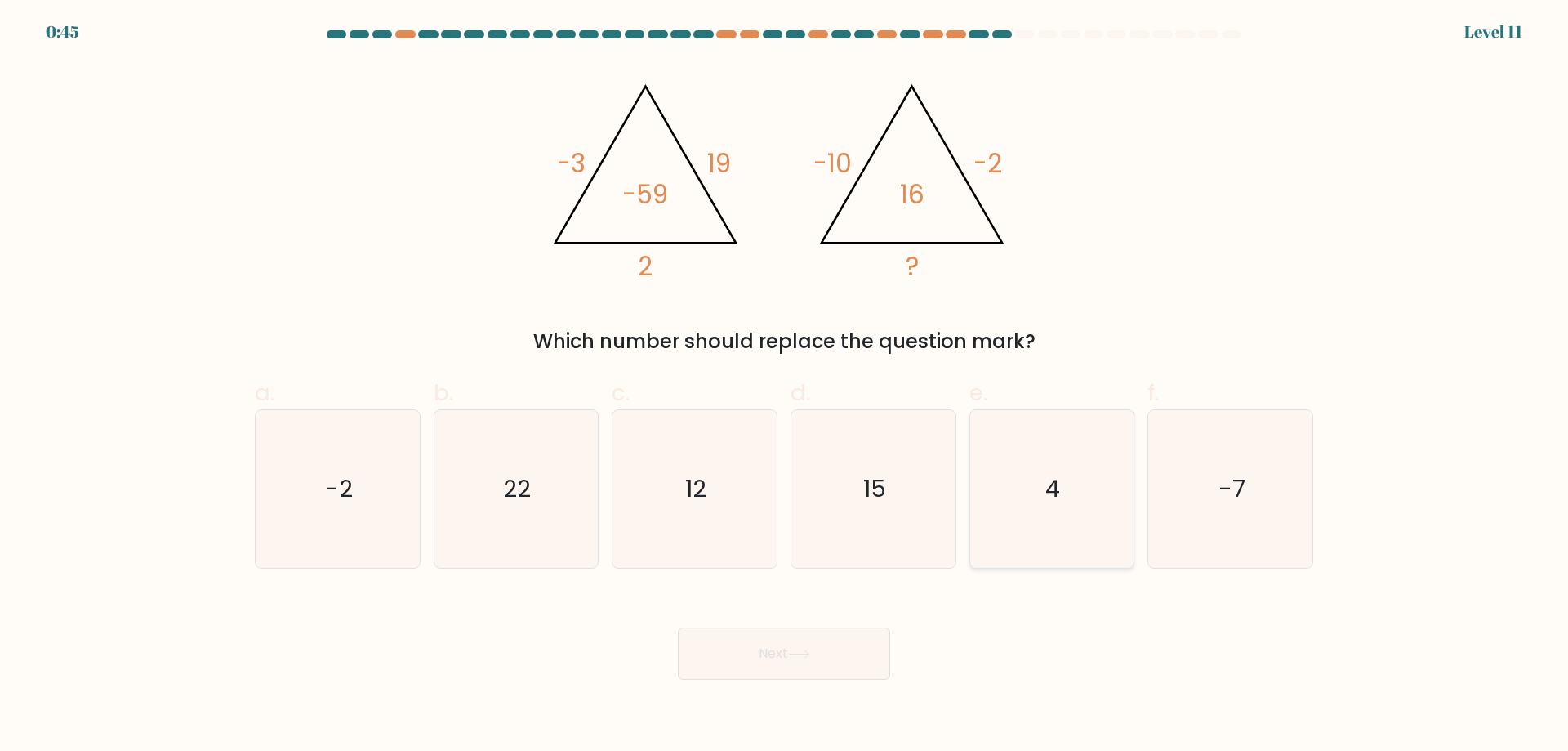
click at [1062, 497] on icon "4" at bounding box center [1051, 489] width 158 height 158
click at [785, 386] on input "e. 4" at bounding box center [784, 382] width 1 height 11
radio input "true"
click at [799, 648] on button "Next" at bounding box center [784, 654] width 212 height 52
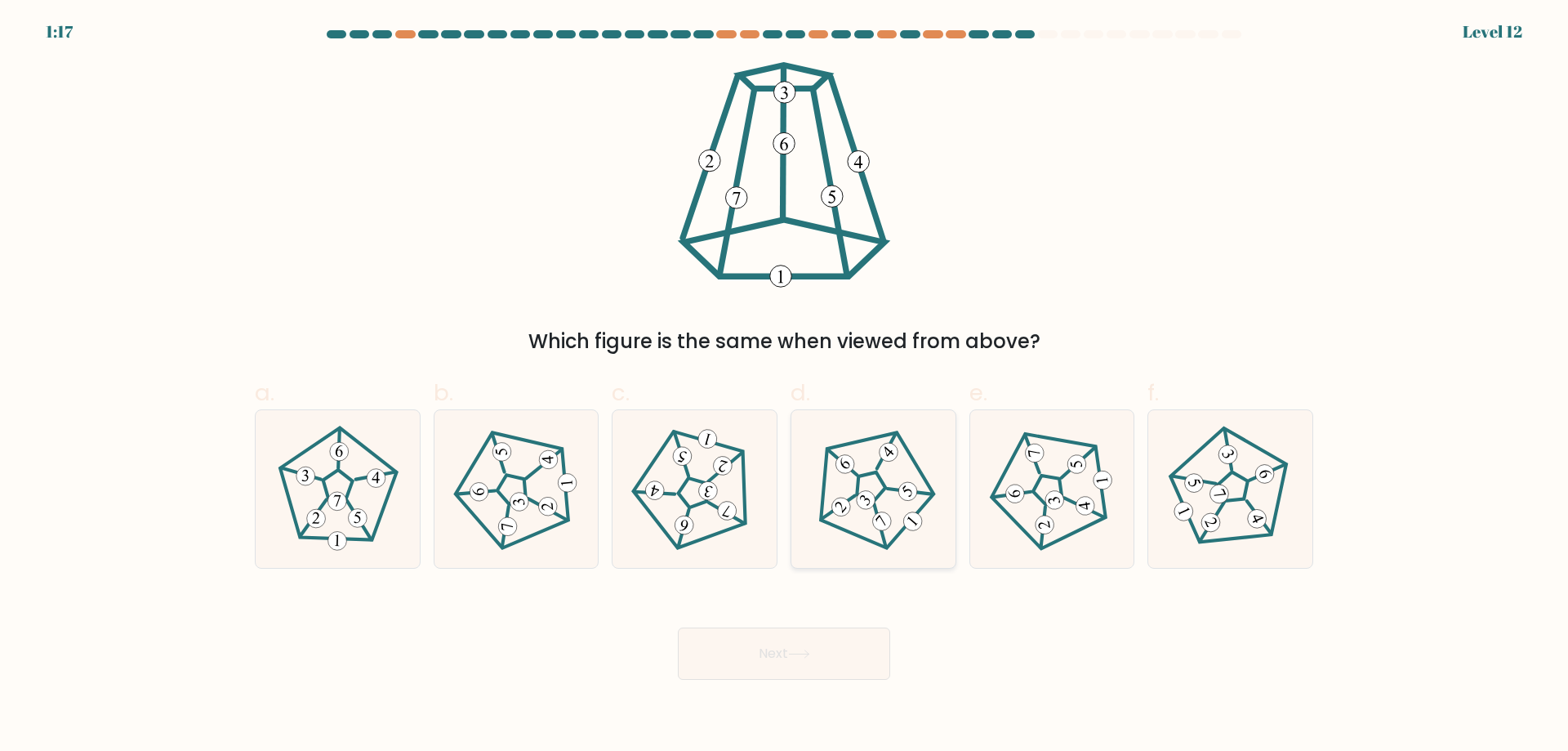
click at [870, 479] on icon at bounding box center [872, 488] width 125 height 125
click at [785, 386] on input "d." at bounding box center [784, 382] width 1 height 11
radio input "true"
click at [814, 674] on button "Next" at bounding box center [784, 654] width 212 height 52
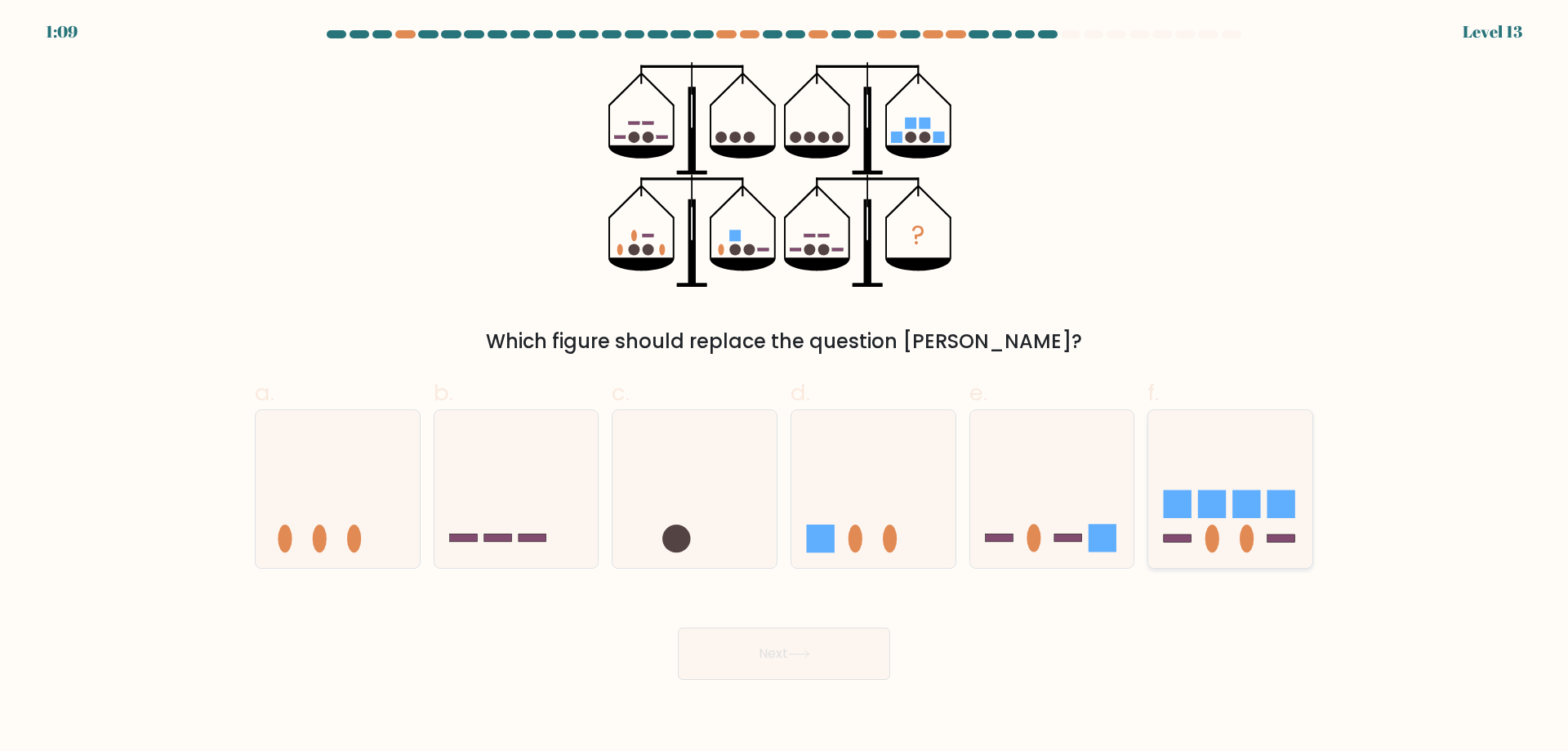
click at [1211, 508] on rect at bounding box center [1212, 504] width 28 height 28
click at [785, 386] on input "f." at bounding box center [784, 382] width 1 height 11
radio input "true"
drag, startPoint x: 848, startPoint y: 624, endPoint x: 837, endPoint y: 634, distance: 14.9
click at [838, 632] on div "Next" at bounding box center [784, 634] width 1078 height 91
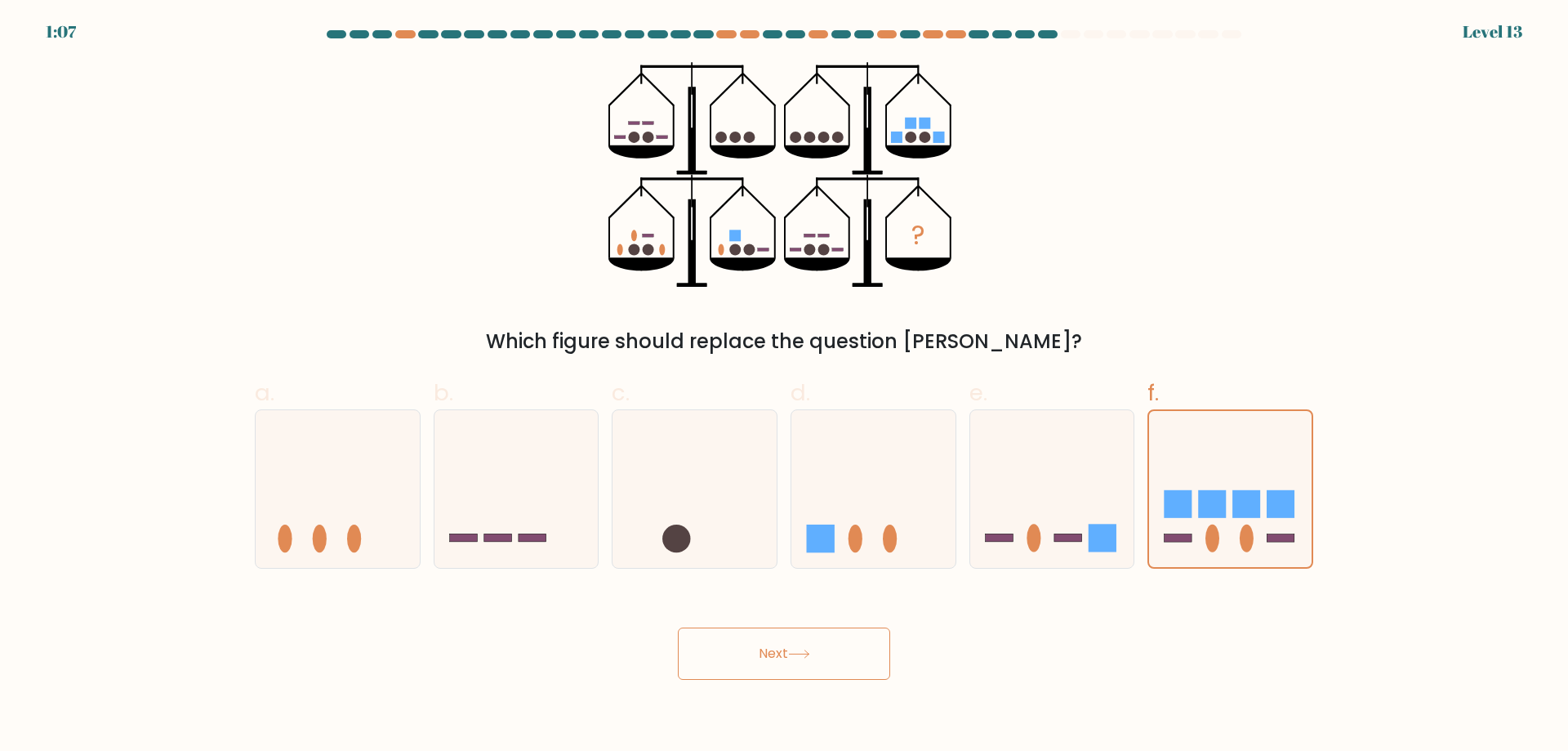
click at [844, 660] on button "Next" at bounding box center [784, 654] width 212 height 52
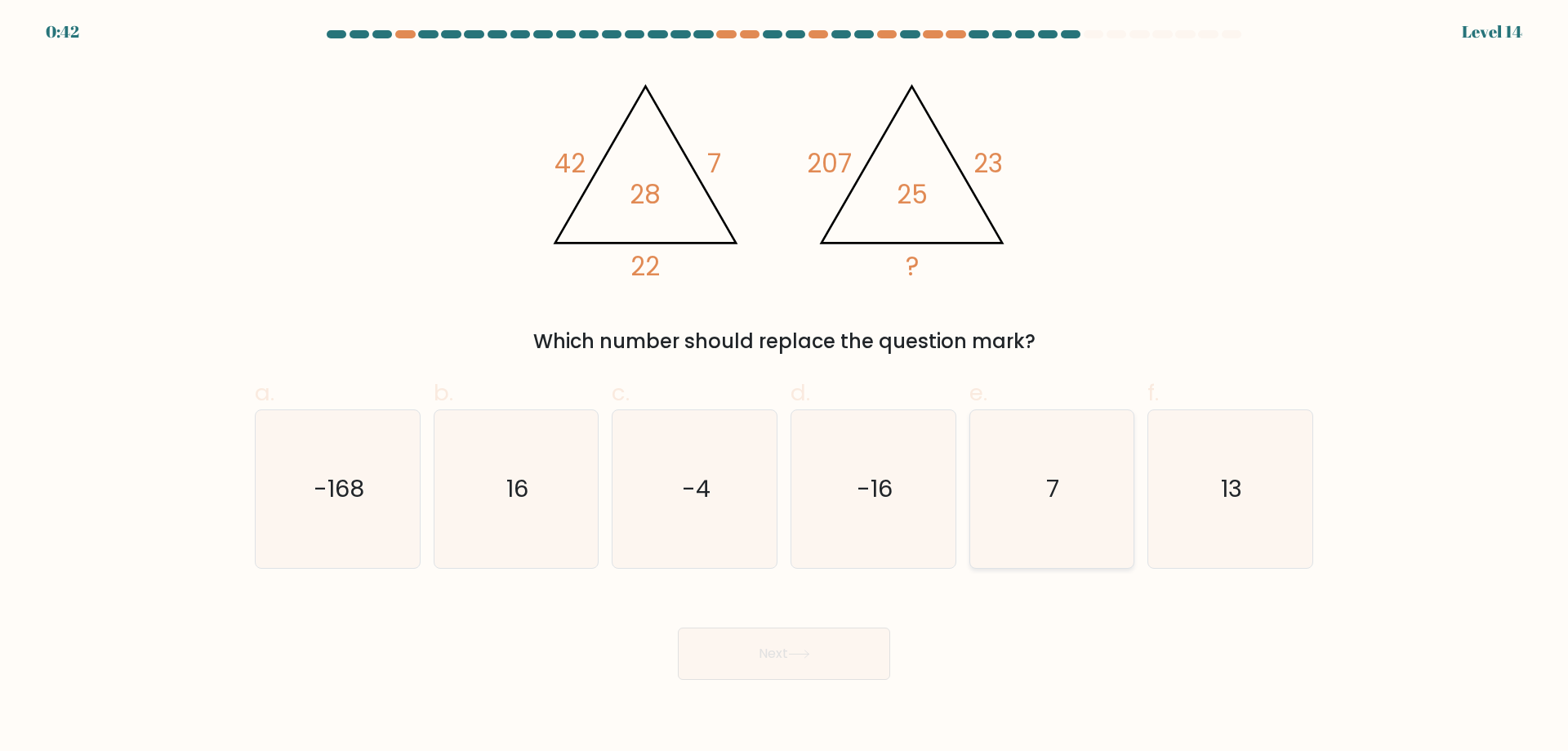
click at [1084, 529] on icon "7" at bounding box center [1051, 489] width 158 height 158
click at [785, 386] on input "e. 7" at bounding box center [784, 382] width 1 height 11
radio input "true"
click at [1292, 481] on icon "13" at bounding box center [1231, 489] width 158 height 158
click at [785, 386] on input "f. 13" at bounding box center [784, 382] width 1 height 11
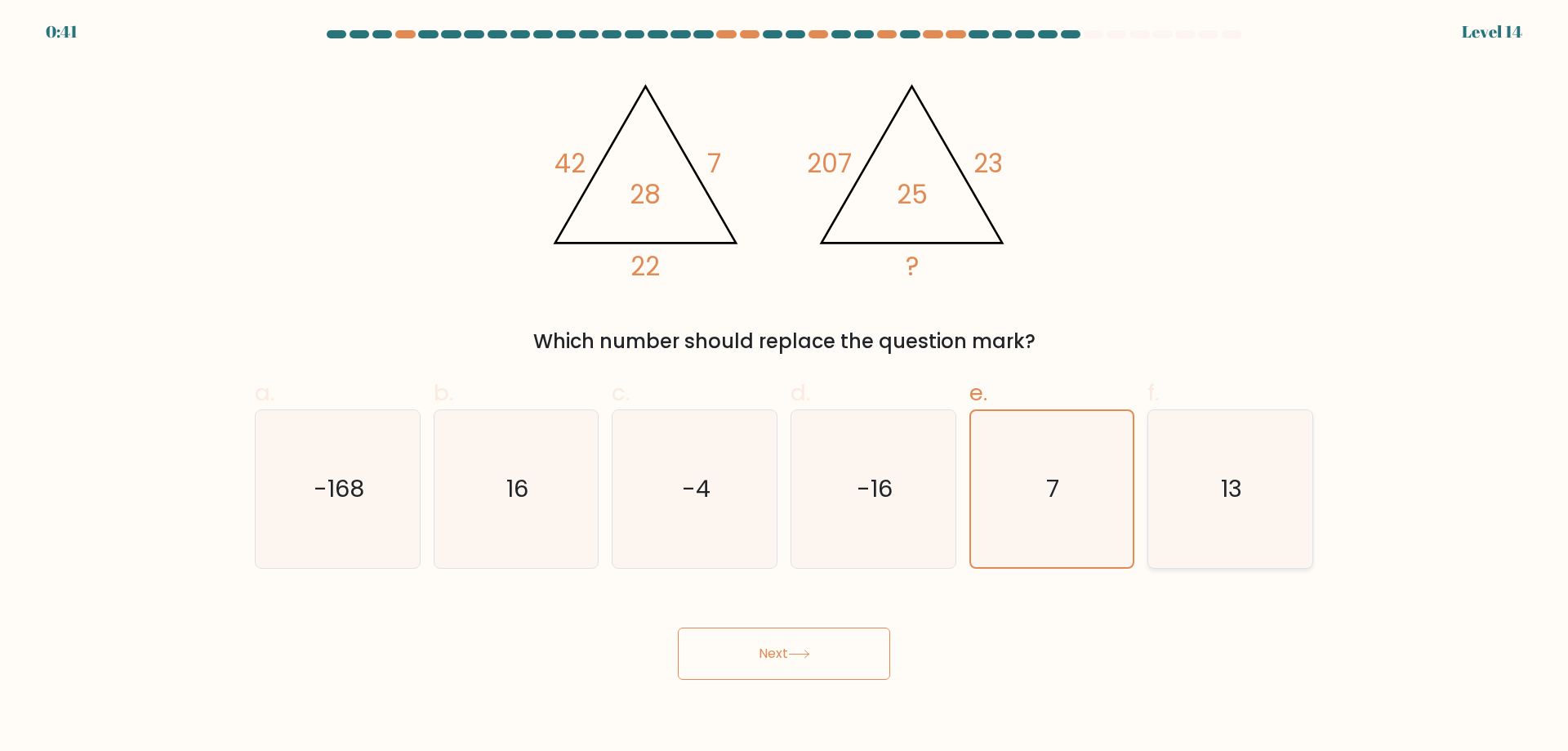
radio input "true"
click at [720, 651] on button "Next" at bounding box center [784, 654] width 212 height 52
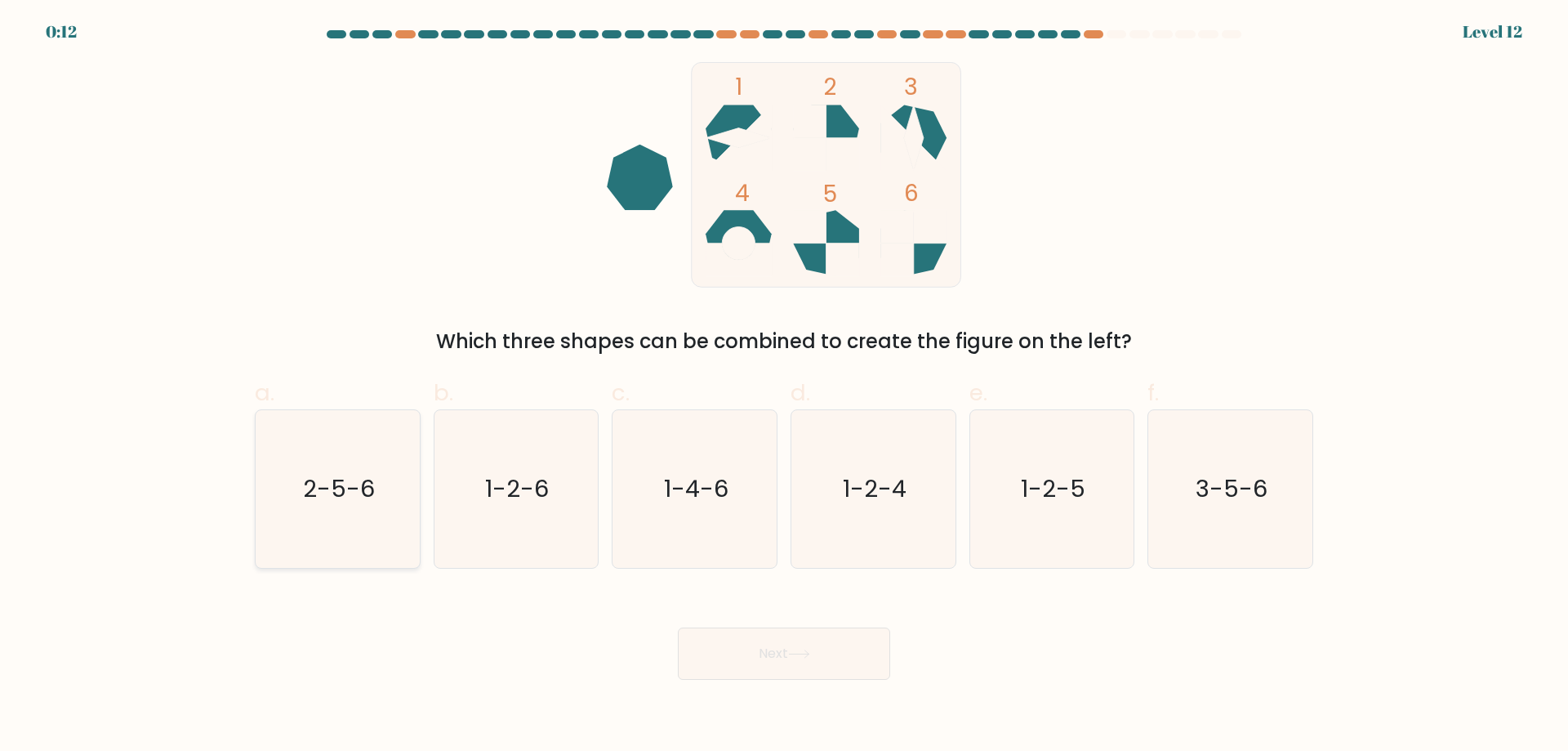
click at [316, 489] on text "2-5-6" at bounding box center [339, 488] width 72 height 32
click at [784, 386] on input "a. 2-5-6" at bounding box center [784, 382] width 1 height 11
radio input "true"
click at [866, 658] on button "Next" at bounding box center [784, 654] width 212 height 52
click at [829, 656] on button "Next" at bounding box center [784, 654] width 212 height 52
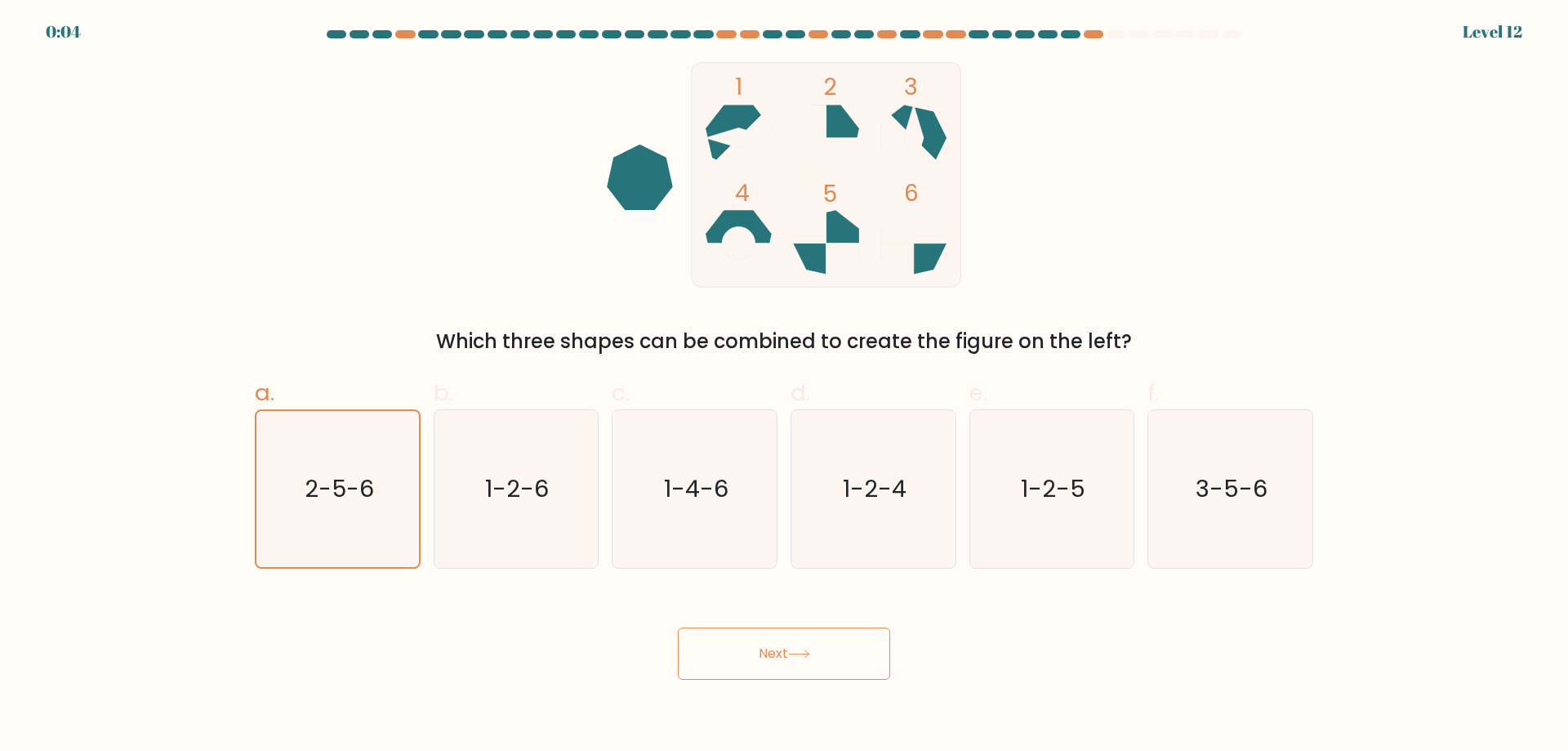
click at [793, 672] on button "Next" at bounding box center [784, 654] width 212 height 52
click at [816, 589] on div "Next" at bounding box center [784, 634] width 1078 height 91
click at [788, 657] on button "Next" at bounding box center [784, 654] width 212 height 52
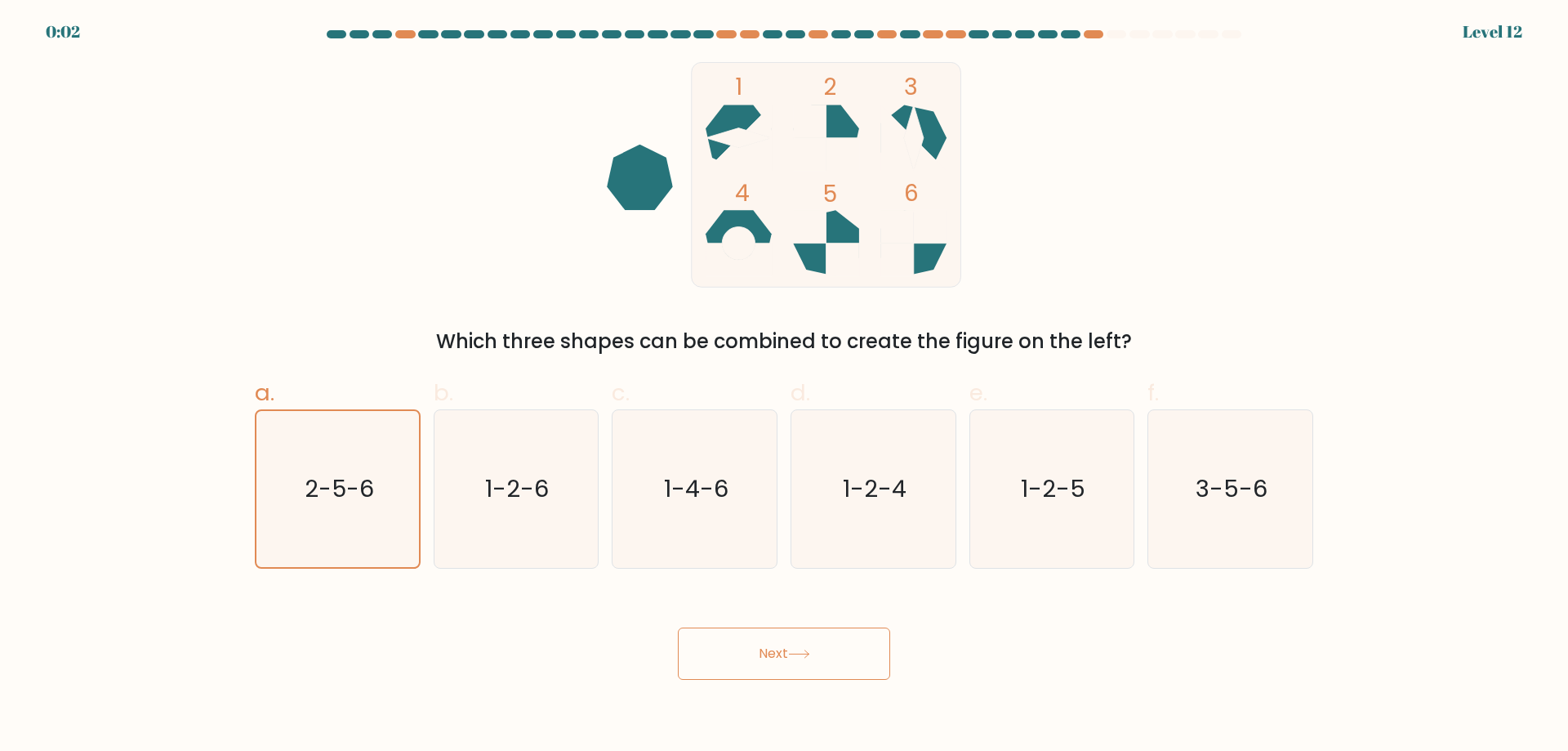
click at [788, 657] on button "Next" at bounding box center [784, 654] width 212 height 52
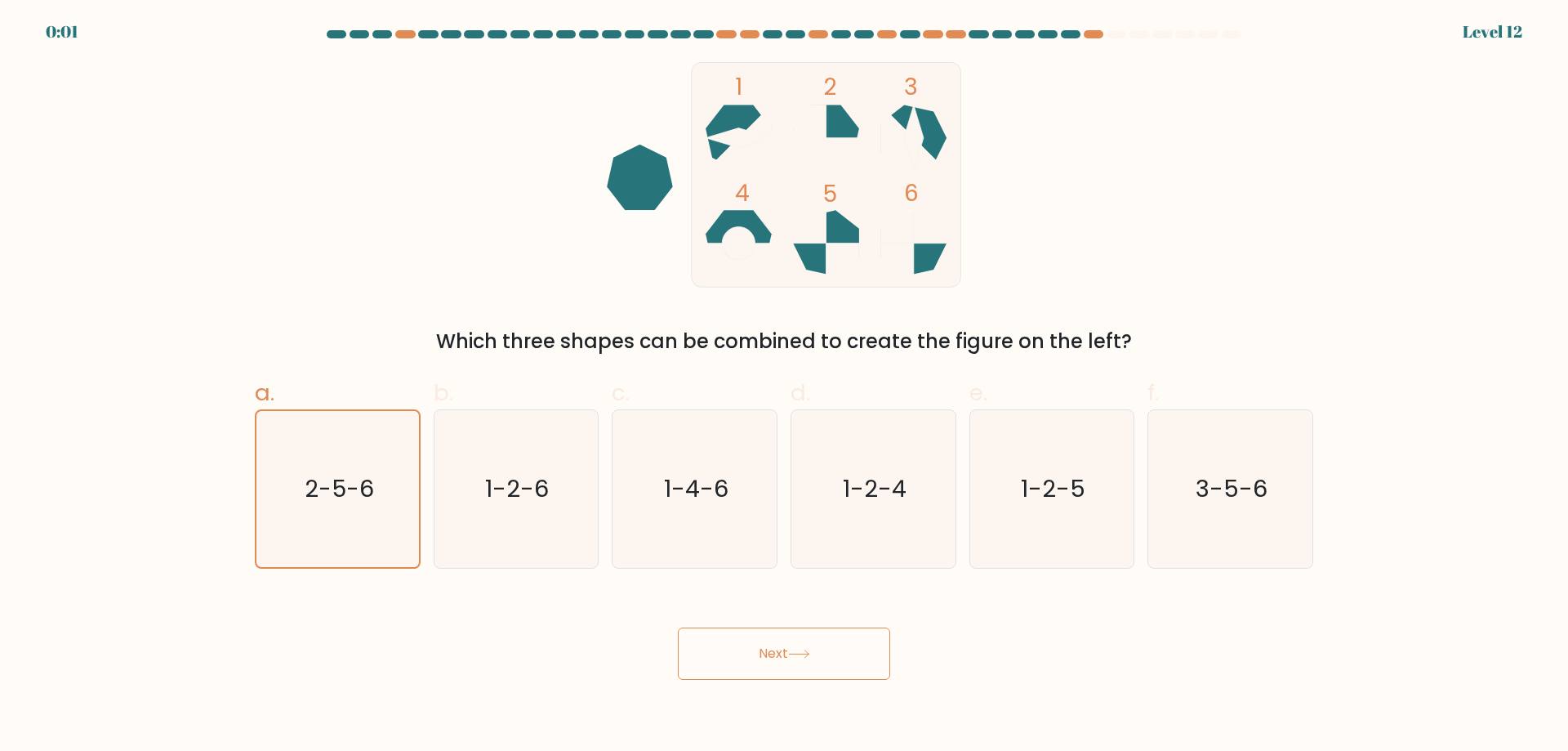
click at [788, 657] on button "Next" at bounding box center [784, 654] width 212 height 52
click at [506, 470] on icon "1-2-6" at bounding box center [515, 489] width 158 height 158
click at [784, 386] on input "b. 1-2-6" at bounding box center [784, 382] width 1 height 11
radio input "true"
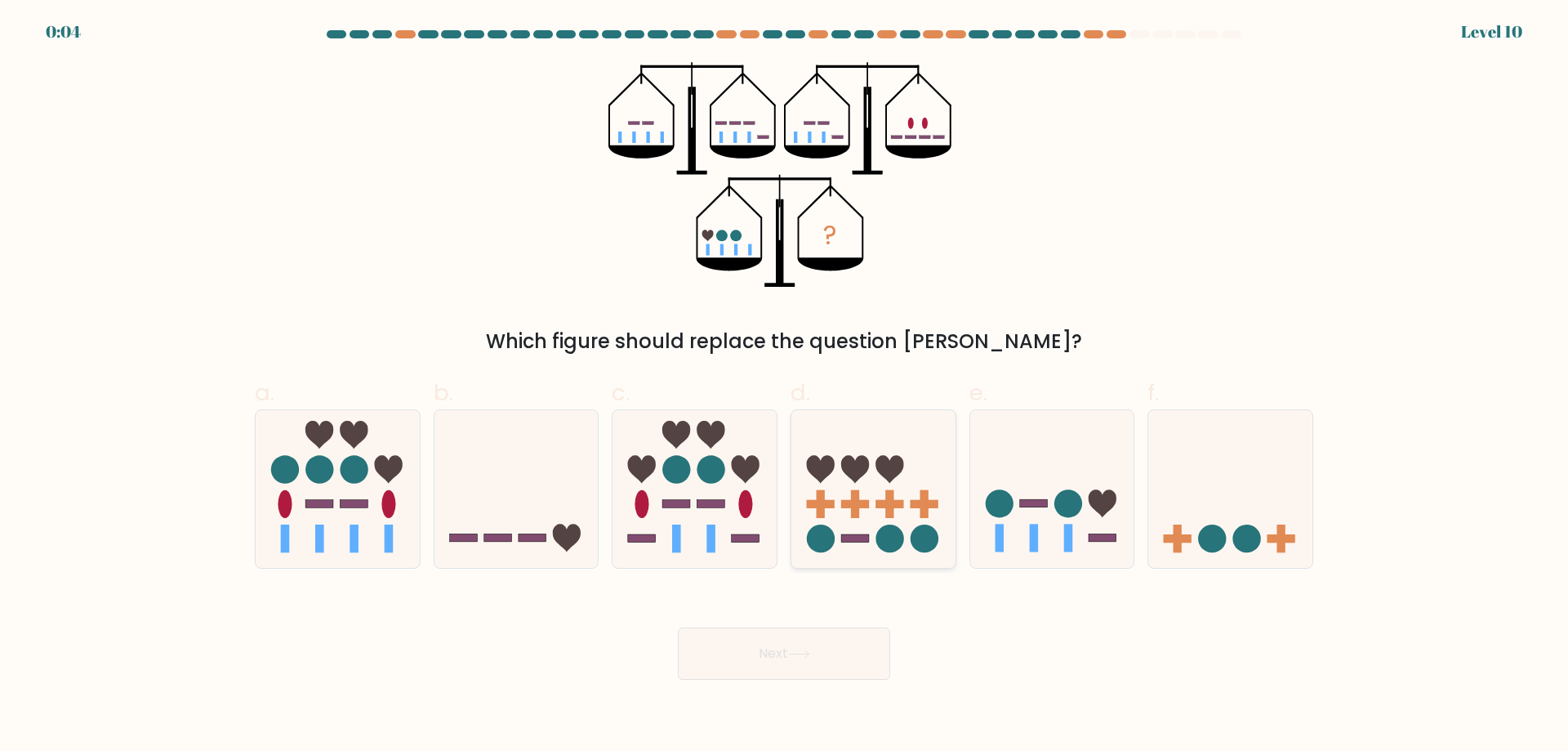
drag, startPoint x: 889, startPoint y: 504, endPoint x: 870, endPoint y: 524, distance: 27.6
click at [890, 504] on rect at bounding box center [890, 504] width 28 height 8
click at [785, 386] on input "d." at bounding box center [784, 382] width 1 height 11
radio input "true"
click at [825, 659] on button "Next" at bounding box center [784, 654] width 212 height 52
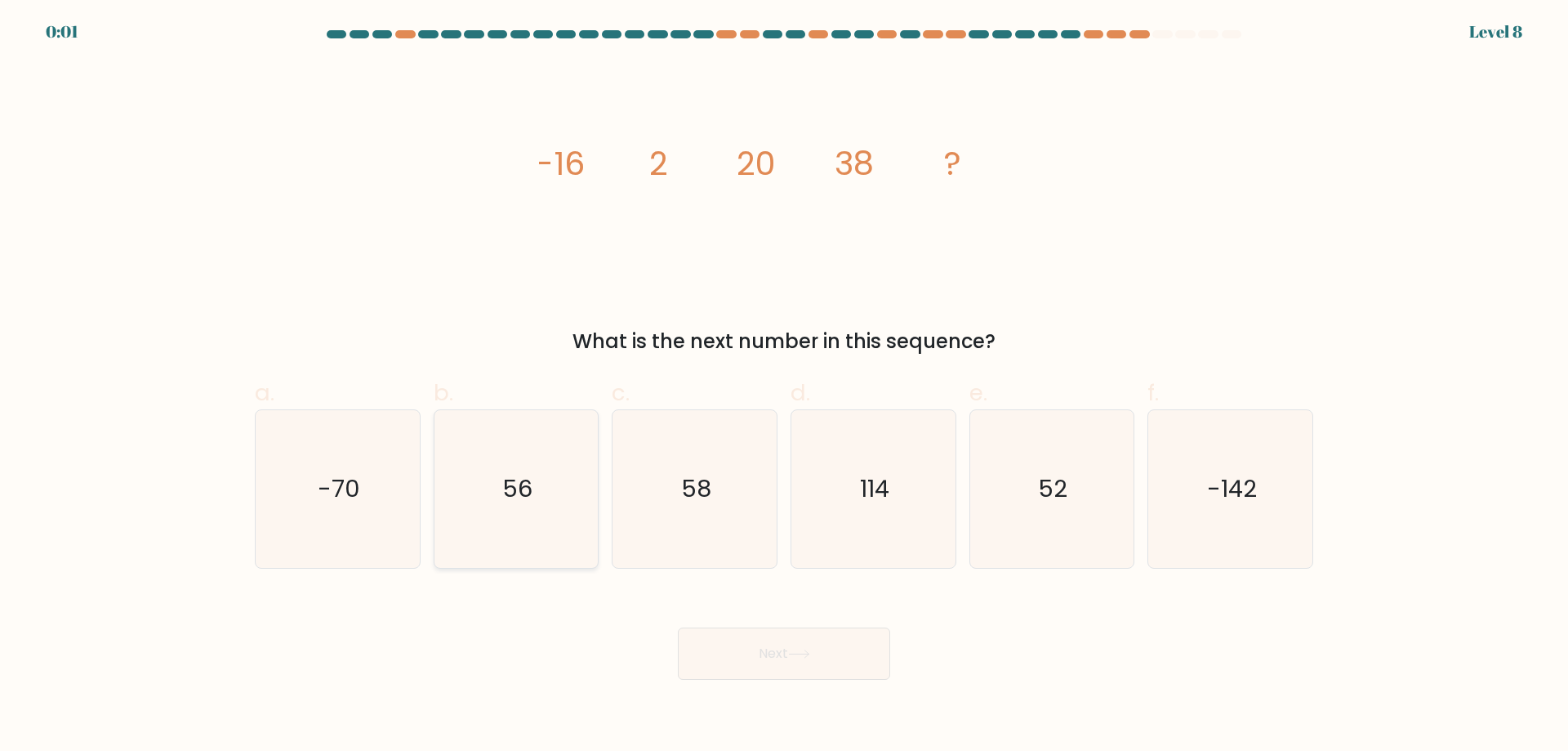
click at [482, 510] on icon "56" at bounding box center [515, 489] width 158 height 158
click at [784, 386] on input "b. 56" at bounding box center [784, 382] width 1 height 11
radio input "true"
click at [816, 653] on button "Next" at bounding box center [784, 654] width 212 height 52
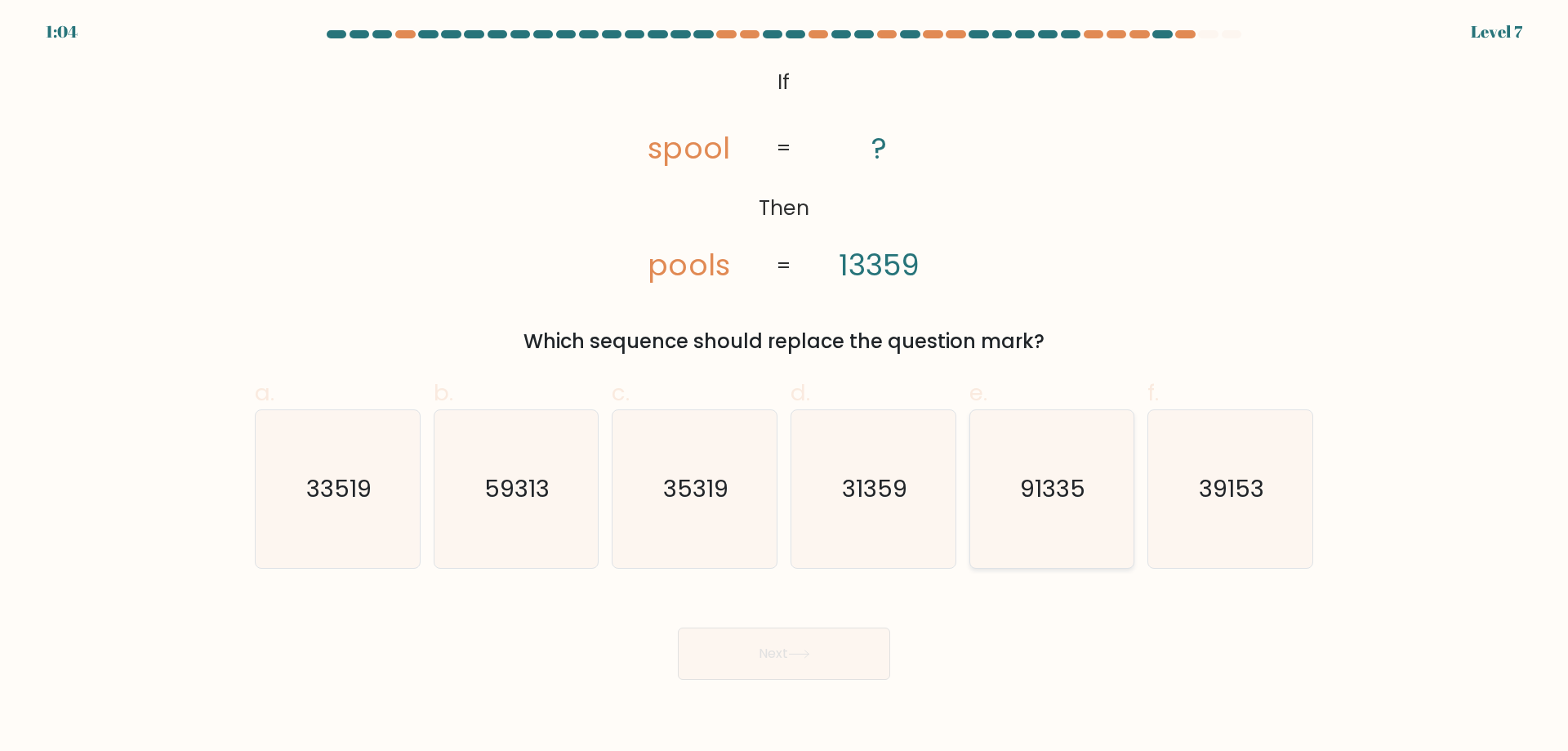
click at [1057, 509] on icon "91335" at bounding box center [1051, 489] width 158 height 158
click at [785, 386] on input "e. 91335" at bounding box center [784, 382] width 1 height 11
radio input "true"
click at [810, 644] on button "Next" at bounding box center [784, 654] width 212 height 52
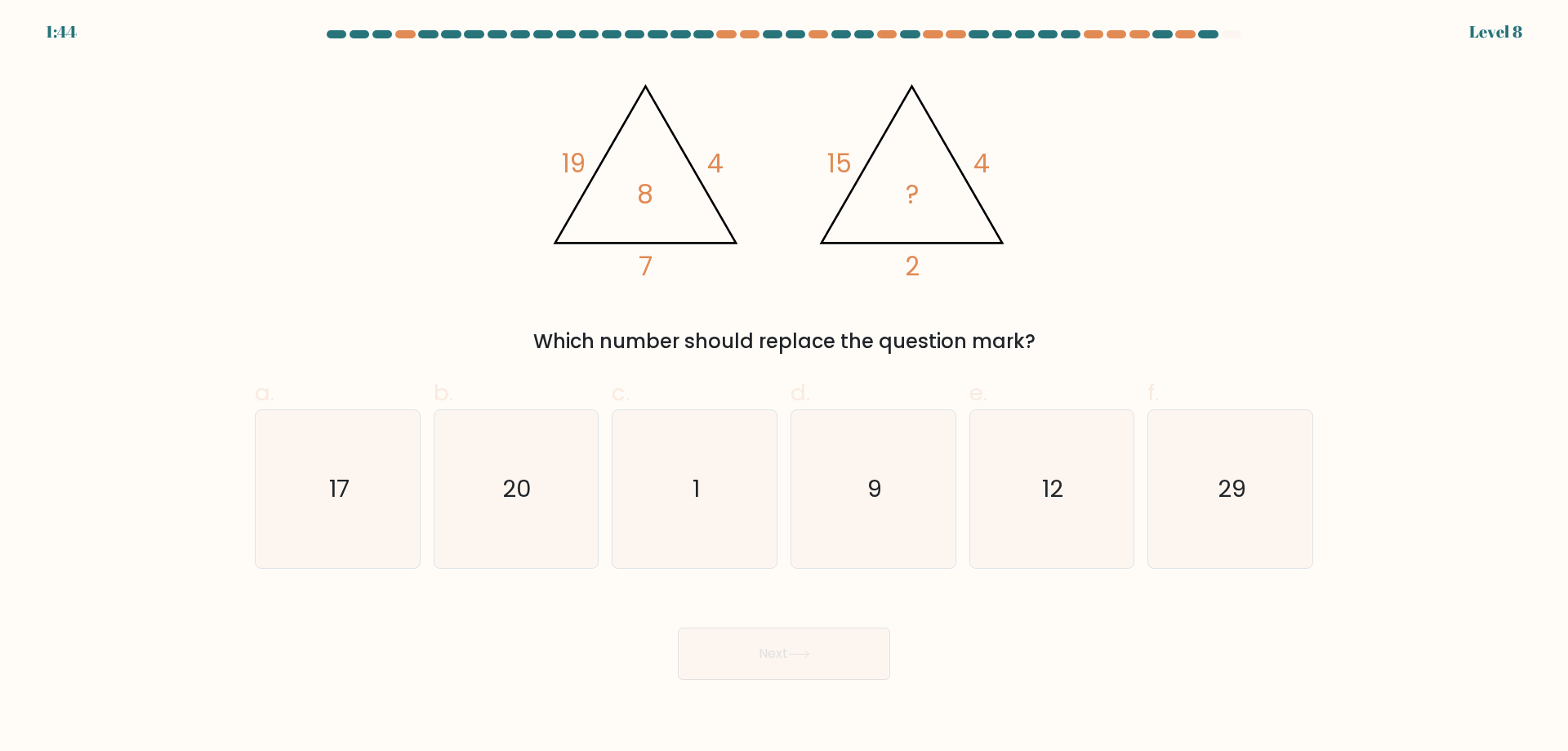
click at [782, 644] on button "Next" at bounding box center [784, 654] width 212 height 52
click at [1073, 496] on icon "12" at bounding box center [1051, 489] width 158 height 158
click at [785, 386] on input "e. 12" at bounding box center [784, 382] width 1 height 11
radio input "true"
click at [790, 645] on button "Next" at bounding box center [784, 654] width 212 height 52
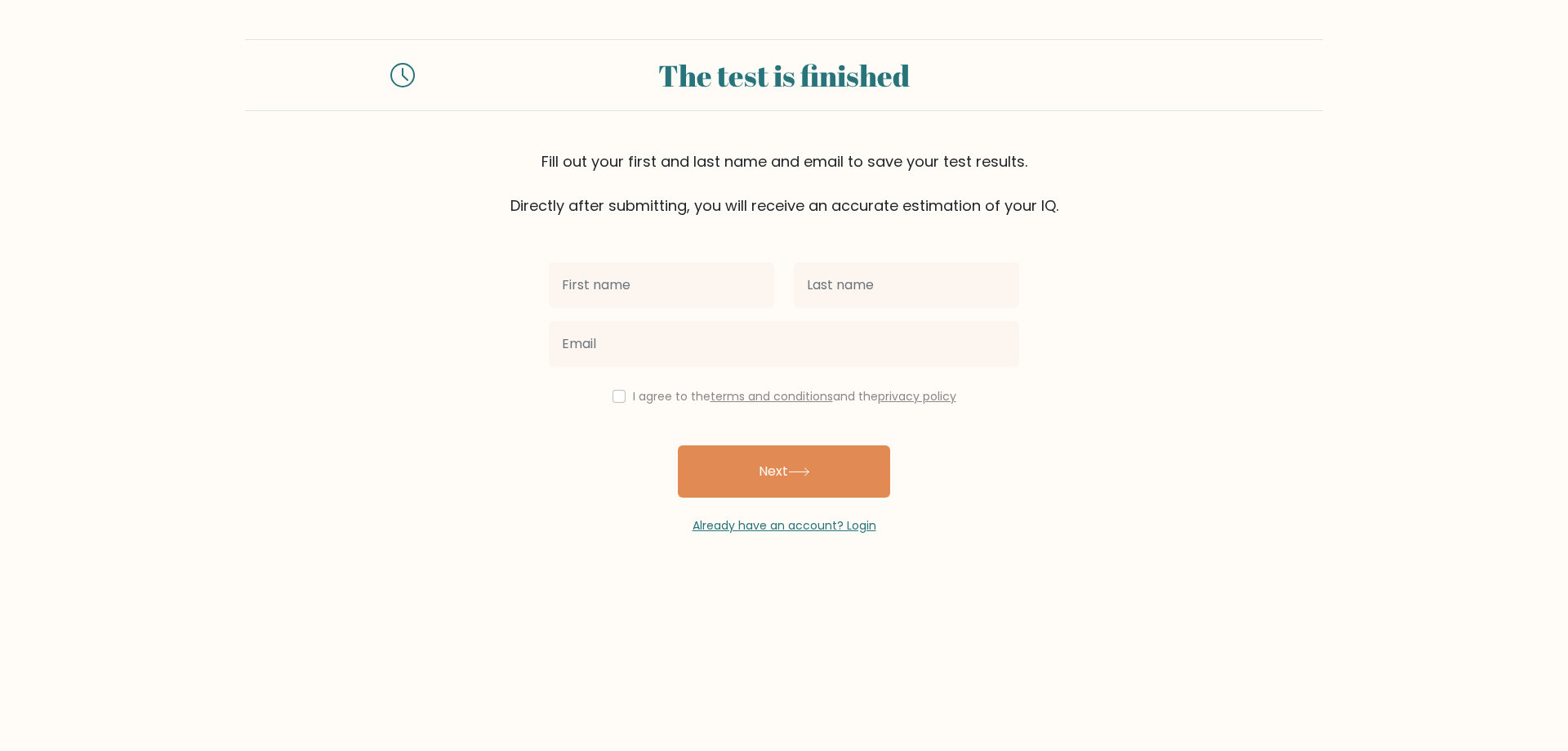
click at [725, 302] on input "text" at bounding box center [661, 285] width 226 height 46
type input "R"
type input "JR"
type input "[PERSON_NAME]"
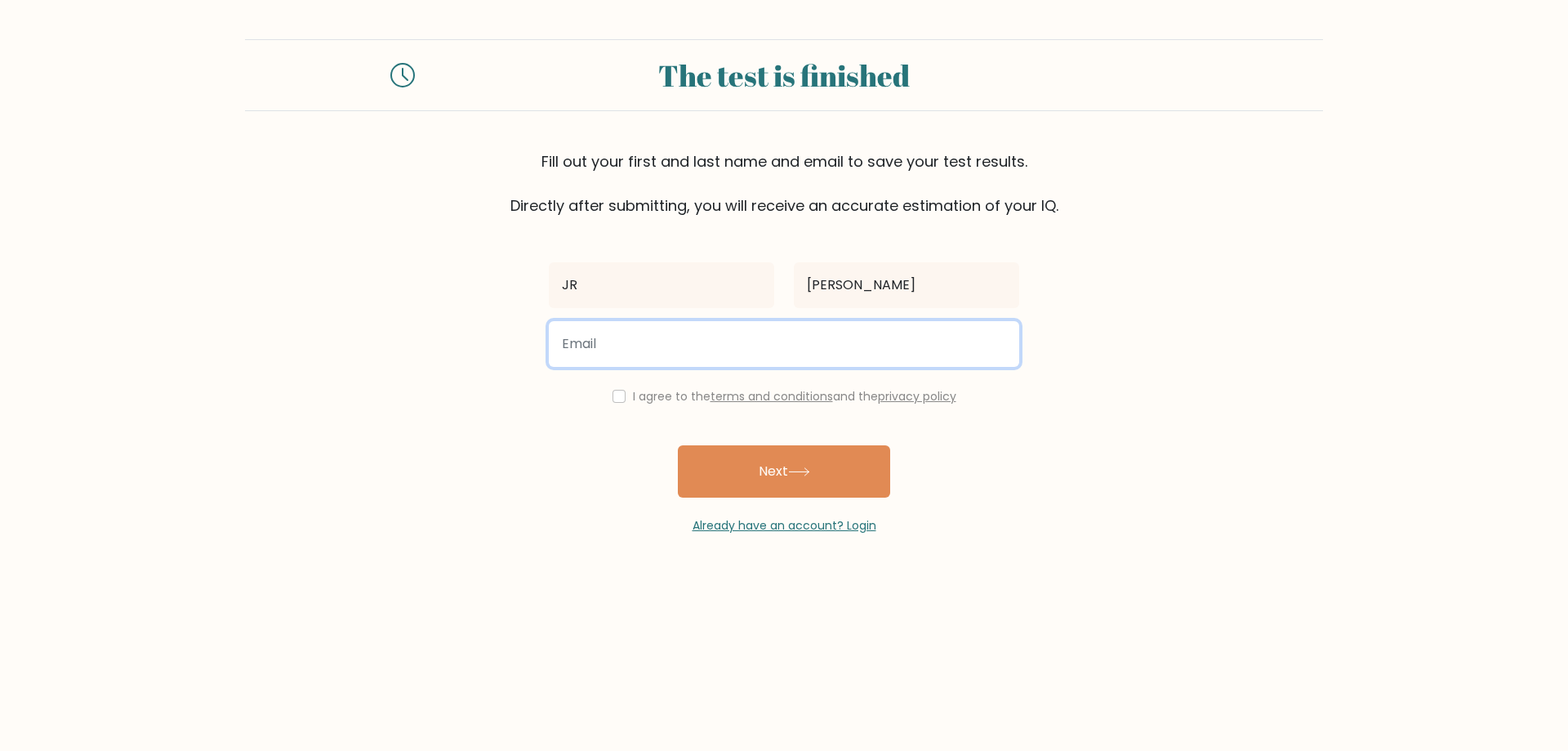
click at [715, 357] on input "email" at bounding box center [784, 344] width 471 height 46
type input "[EMAIL_ADDRESS][DOMAIN_NAME]"
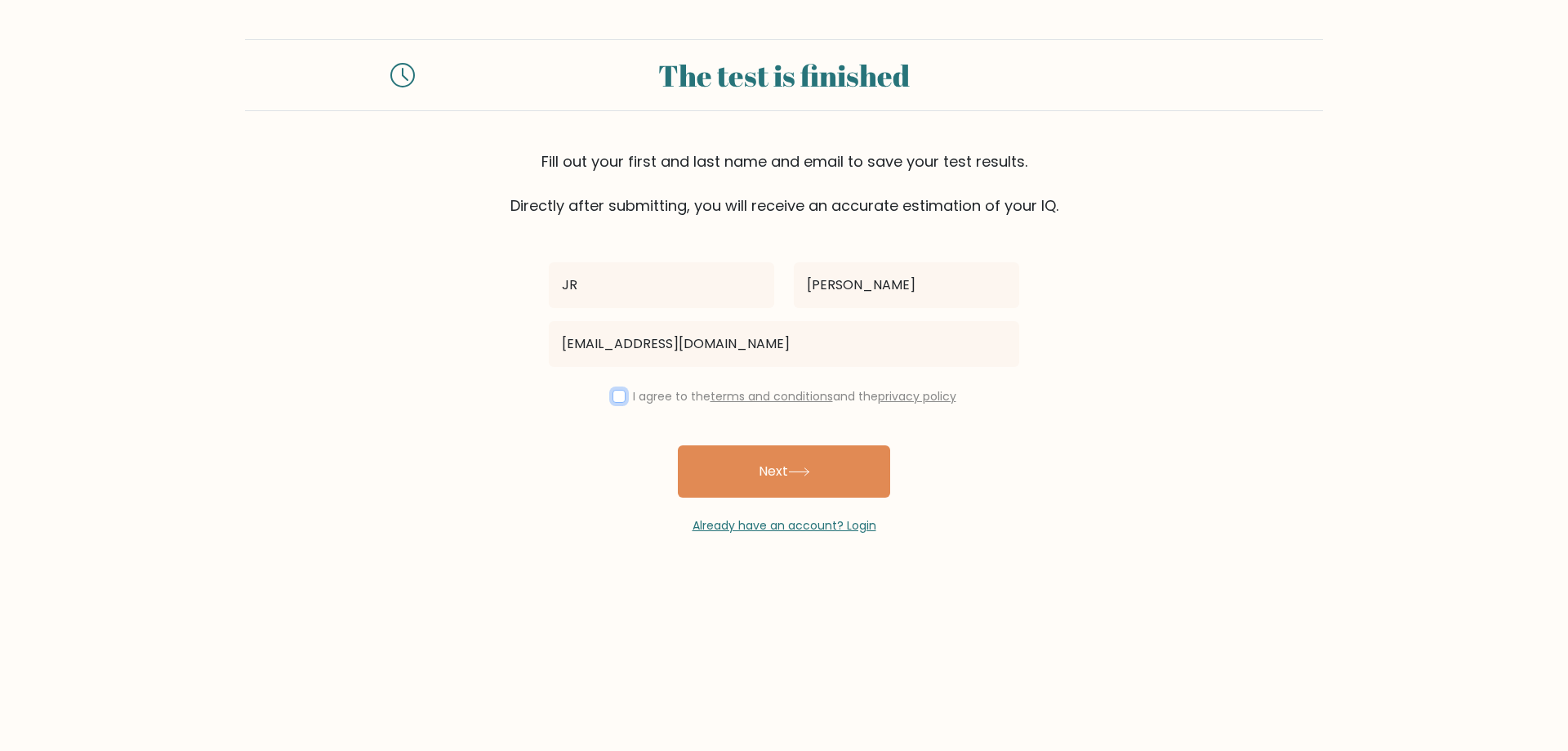
click at [614, 399] on input "checkbox" at bounding box center [619, 396] width 13 height 13
checkbox input "true"
click at [756, 473] on button "Next" at bounding box center [784, 471] width 212 height 52
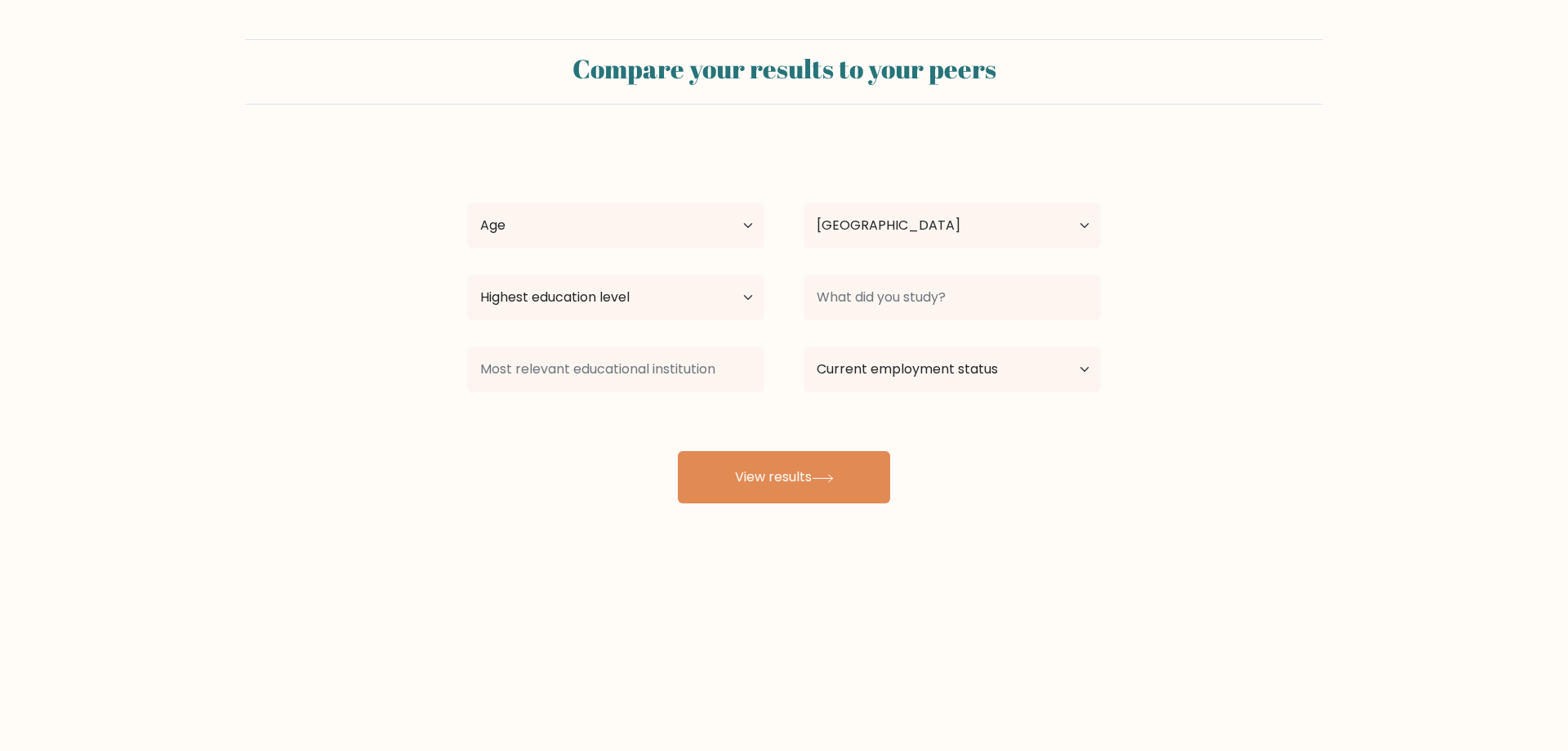
select select "PH"
click at [704, 227] on select "Age Under [DEMOGRAPHIC_DATA] [DEMOGRAPHIC_DATA] [DEMOGRAPHIC_DATA] [DEMOGRAPHIC…" at bounding box center [616, 226] width 298 height 46
select select "35_44"
click at [467, 203] on select "Age Under [DEMOGRAPHIC_DATA] [DEMOGRAPHIC_DATA] [DEMOGRAPHIC_DATA] [DEMOGRAPHIC…" at bounding box center [616, 226] width 298 height 46
click at [684, 298] on select "Highest education level No schooling Primary Lower Secondary Upper Secondary Oc…" at bounding box center [616, 297] width 298 height 46
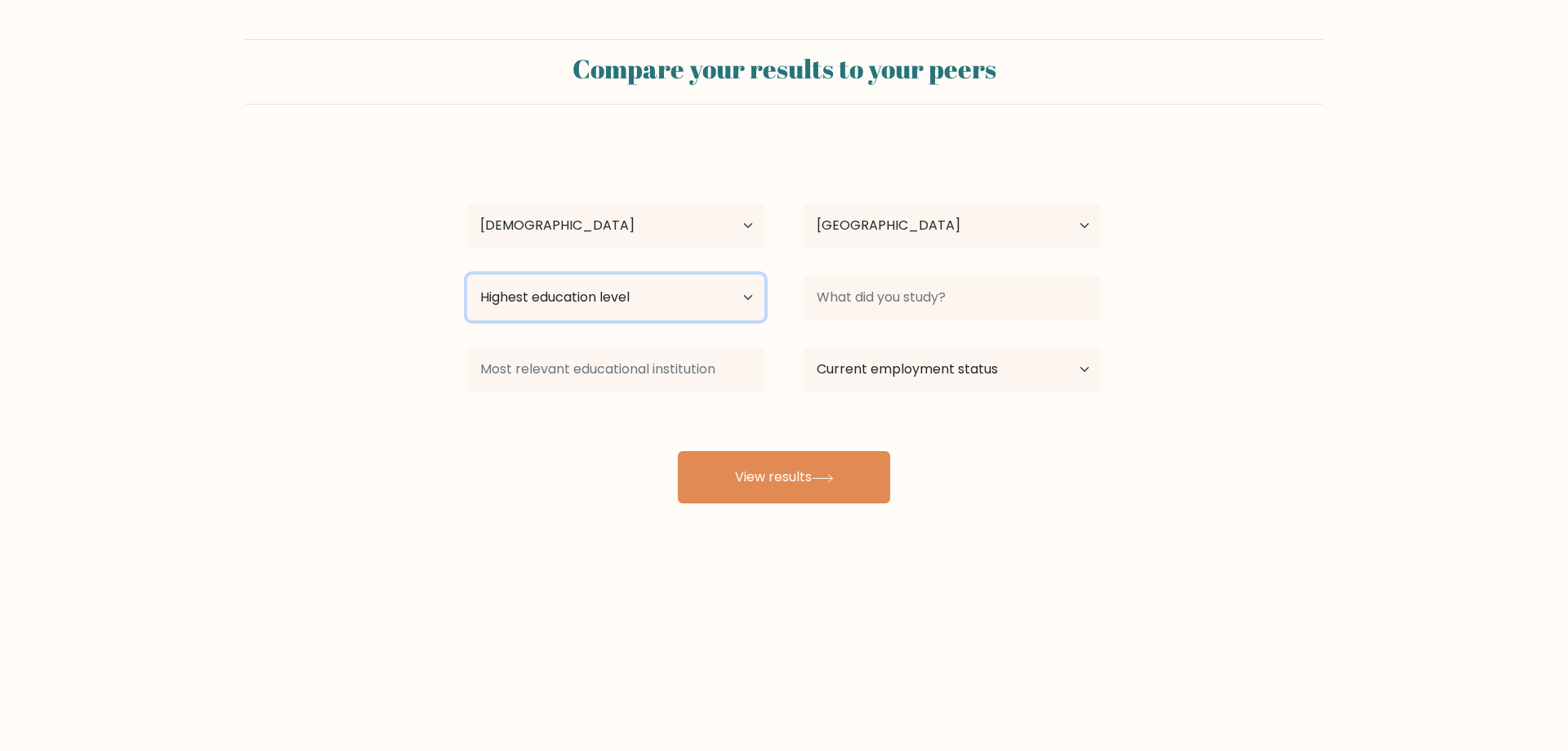
select select "bachelors_degree"
click at [467, 274] on select "Highest education level No schooling Primary Lower Secondary Upper Secondary Oc…" at bounding box center [616, 297] width 298 height 46
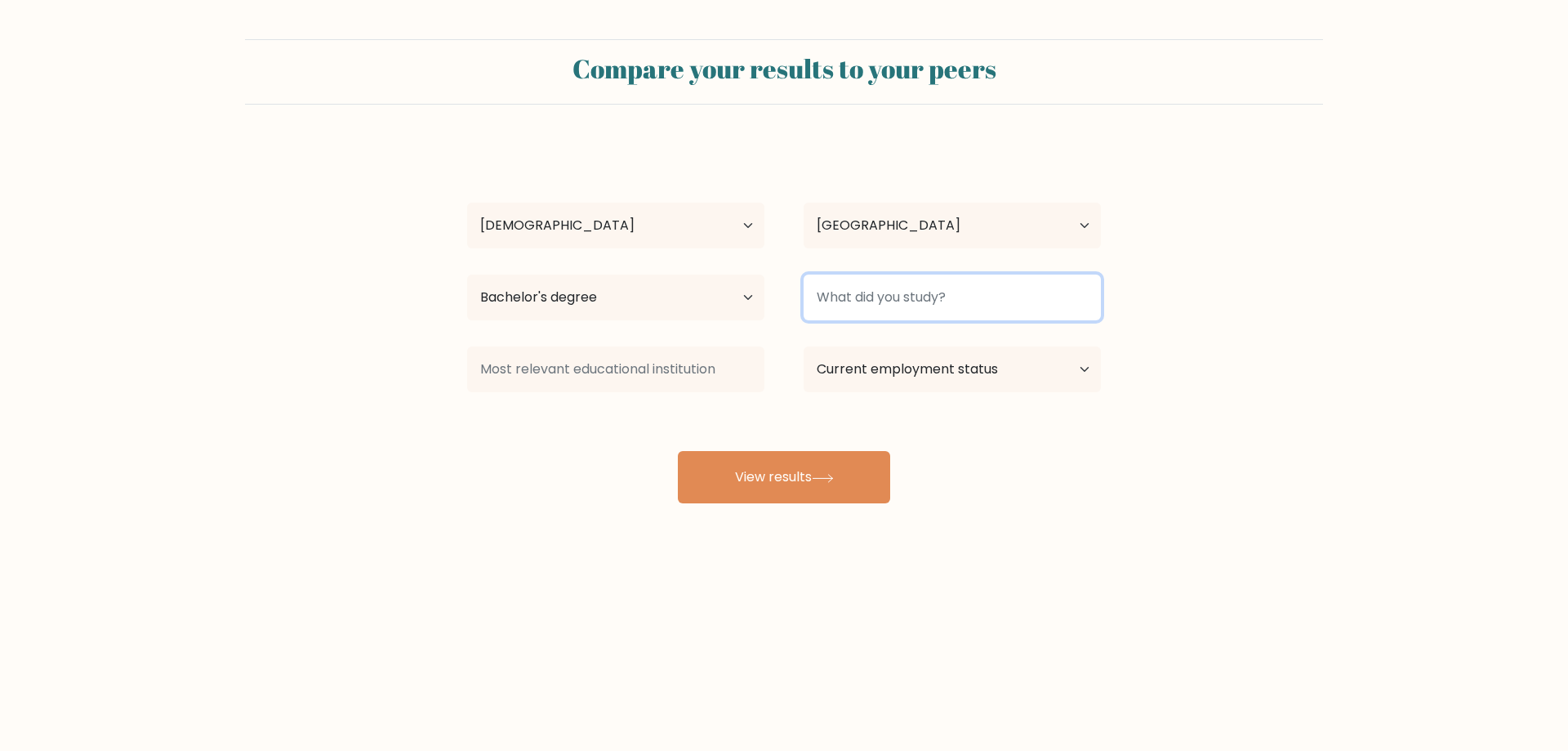
click at [868, 313] on input at bounding box center [953, 297] width 298 height 46
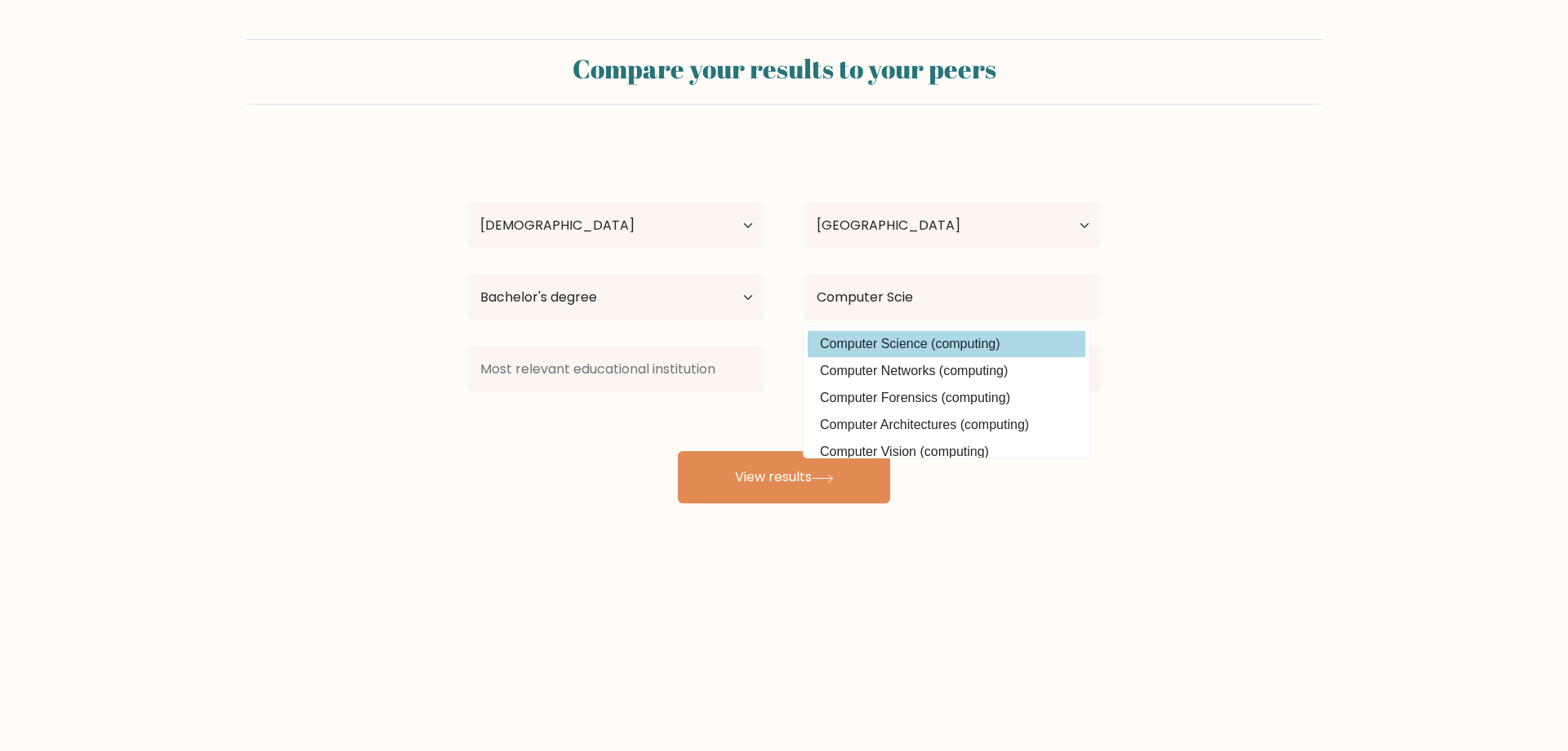
click at [909, 338] on option "Computer Science (computing)" at bounding box center [946, 344] width 278 height 26
type input "Computer Science"
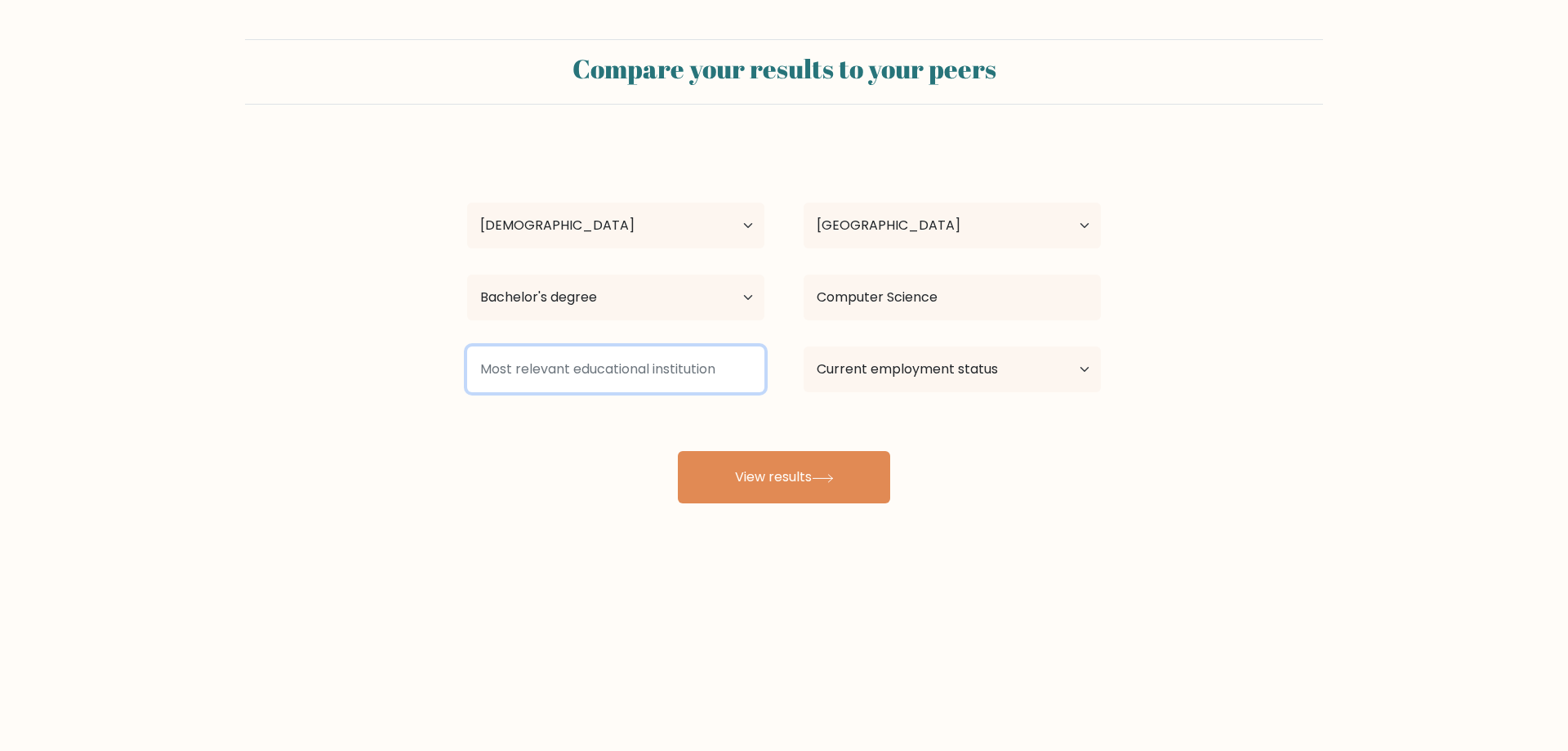
click at [673, 374] on input at bounding box center [616, 369] width 298 height 46
click at [699, 358] on input at bounding box center [616, 369] width 298 height 46
click at [1041, 369] on select "Current employment status Employed Student Retired Other / prefer not to answer" at bounding box center [953, 369] width 298 height 46
select select "other"
click at [804, 347] on select "Current employment status Employed Student Retired Other / prefer not to answer" at bounding box center [953, 369] width 298 height 46
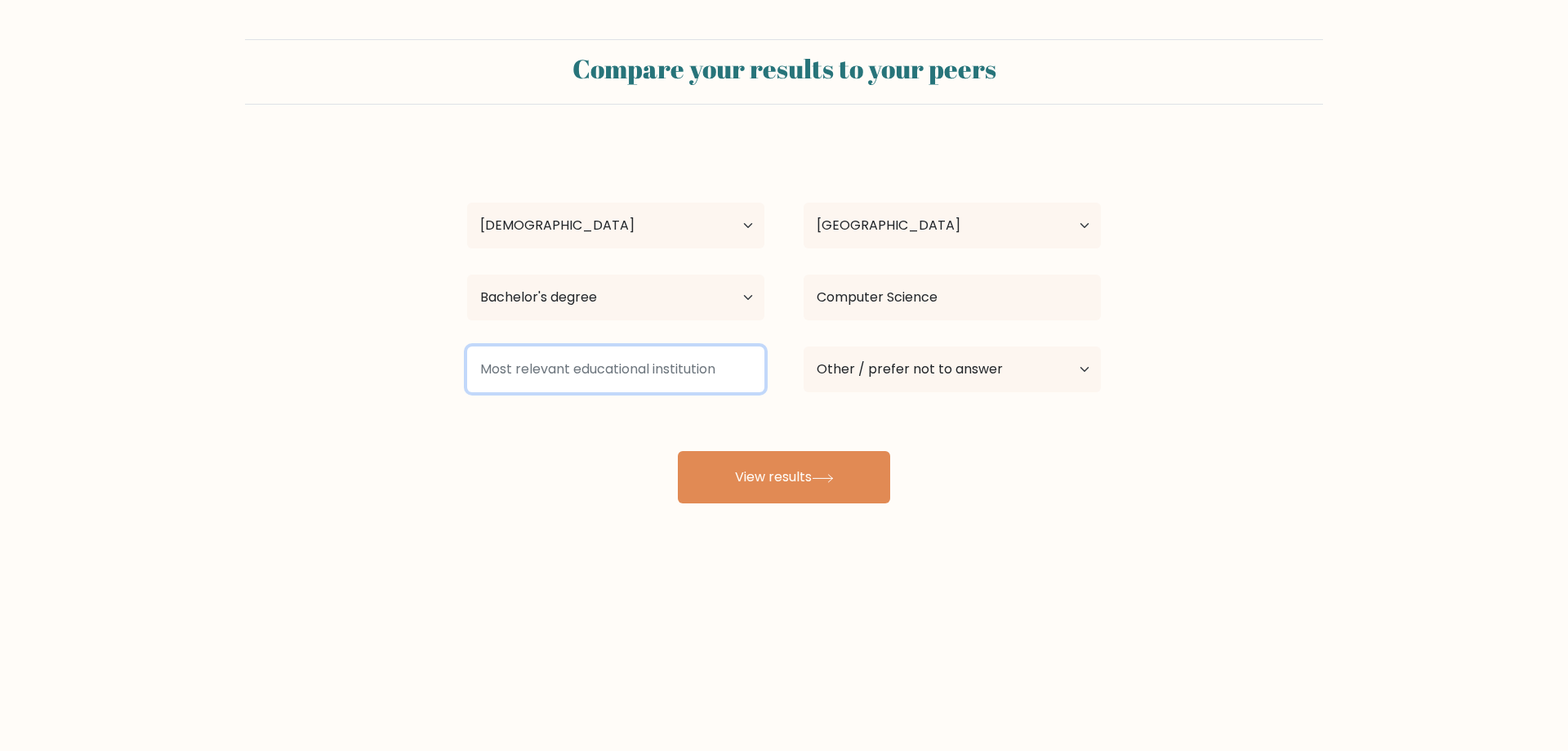
click at [687, 380] on input at bounding box center [616, 369] width 298 height 46
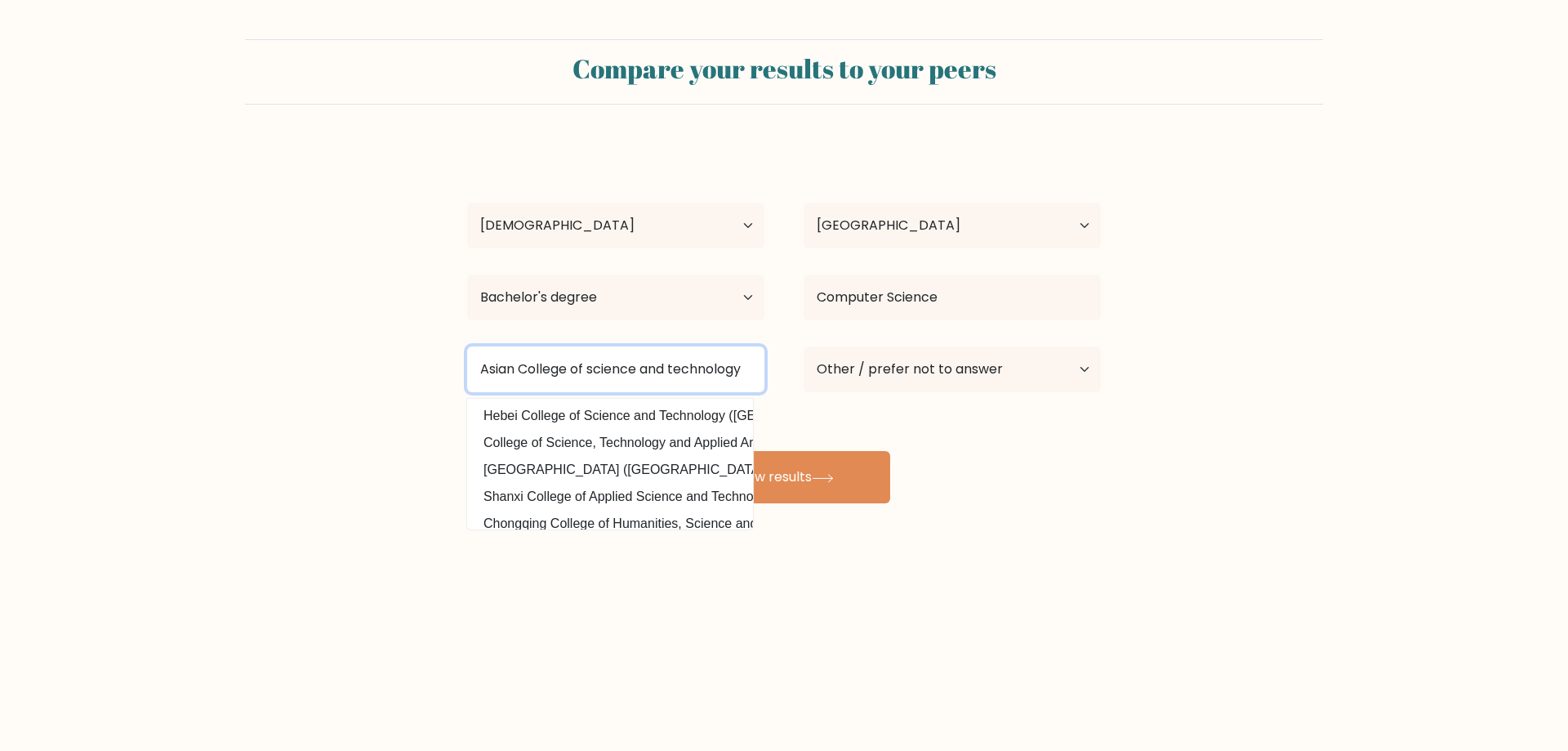
type input "Asian College of science and technology"
click at [894, 642] on body "Compare your results to your peers JR Solano Age Under 18 years old 18-24 years…" at bounding box center [784, 376] width 1568 height 751
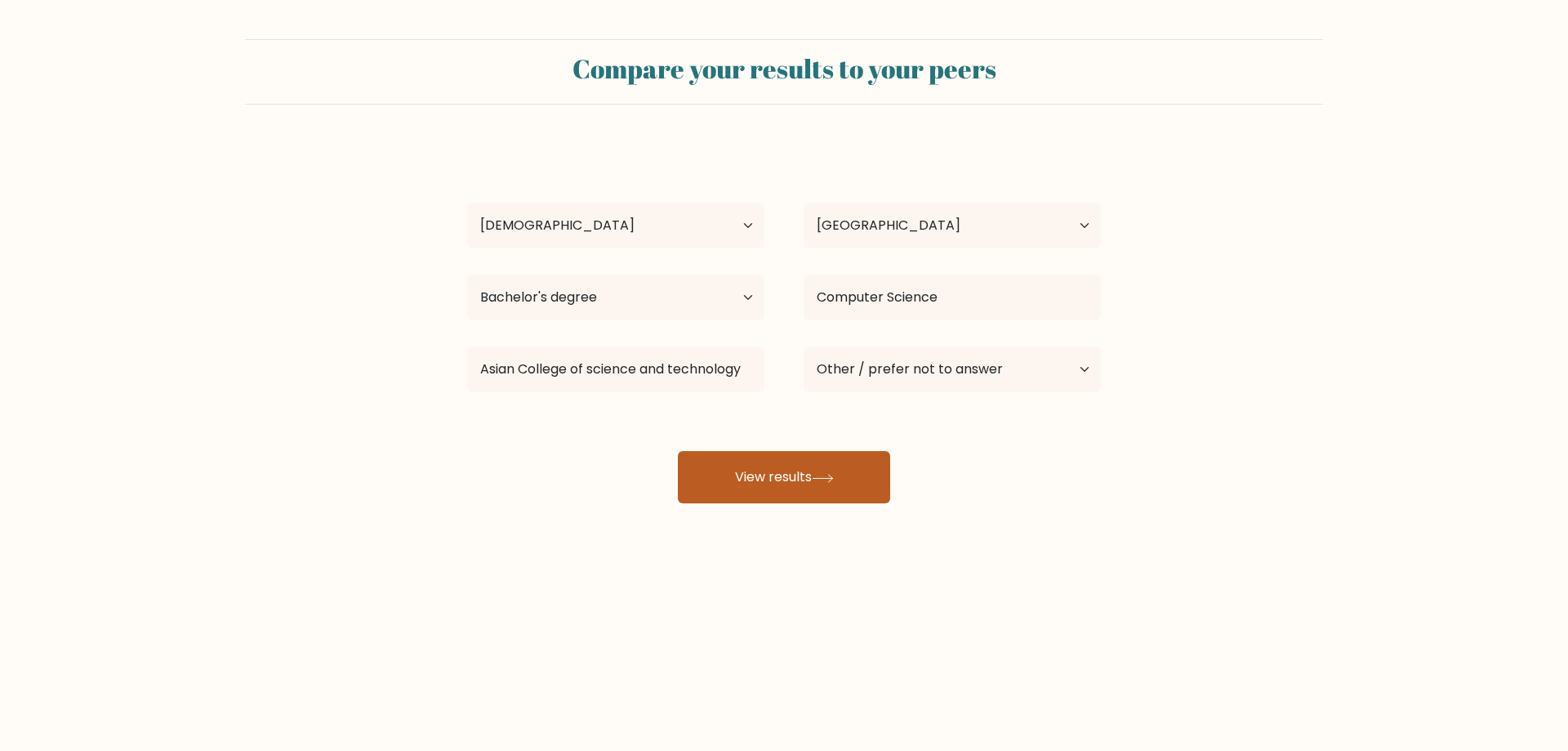
click at [761, 468] on button "View results" at bounding box center [784, 477] width 212 height 52
